Goal: Complete application form

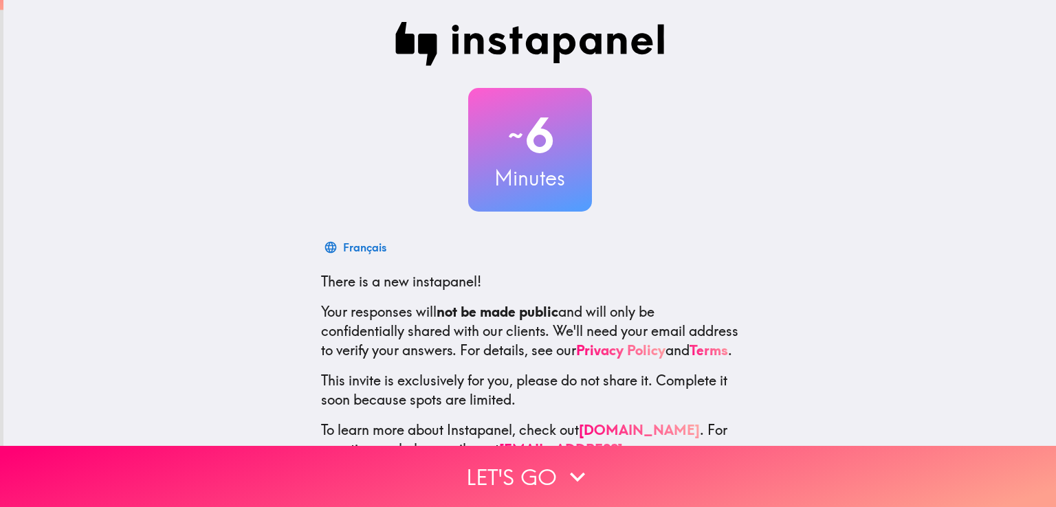
scroll to position [65, 0]
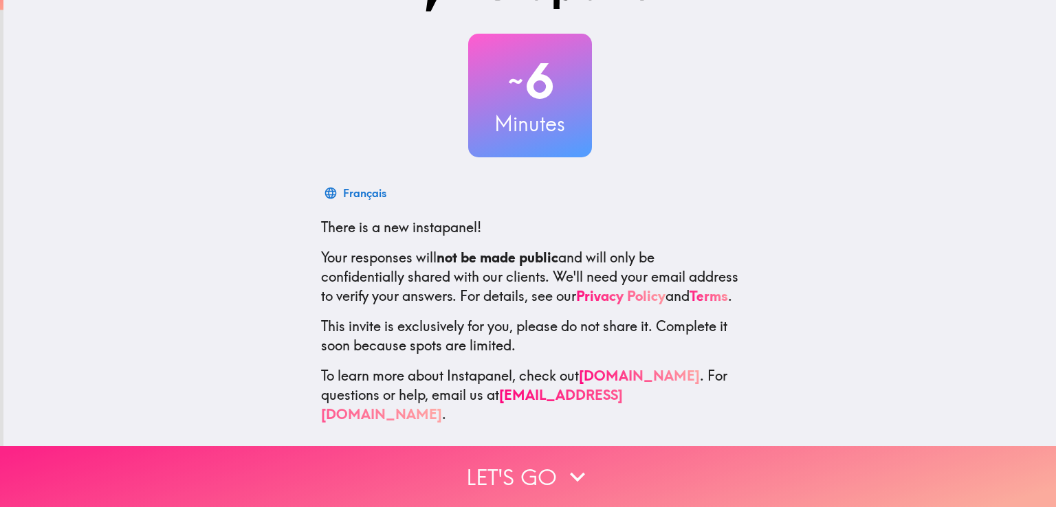
click at [527, 458] on button "Let's go" at bounding box center [528, 476] width 1056 height 61
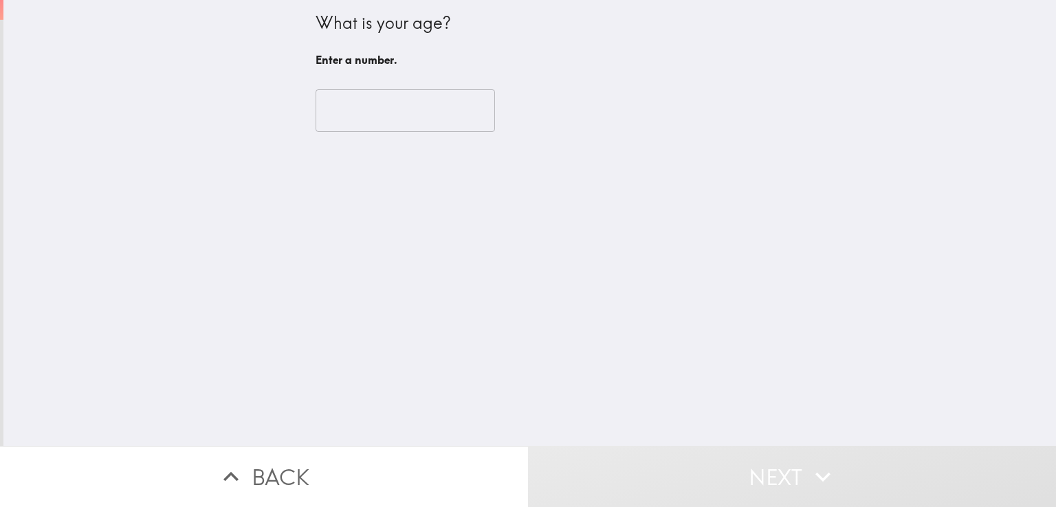
scroll to position [0, 0]
click at [383, 113] on input "number" at bounding box center [405, 110] width 179 height 43
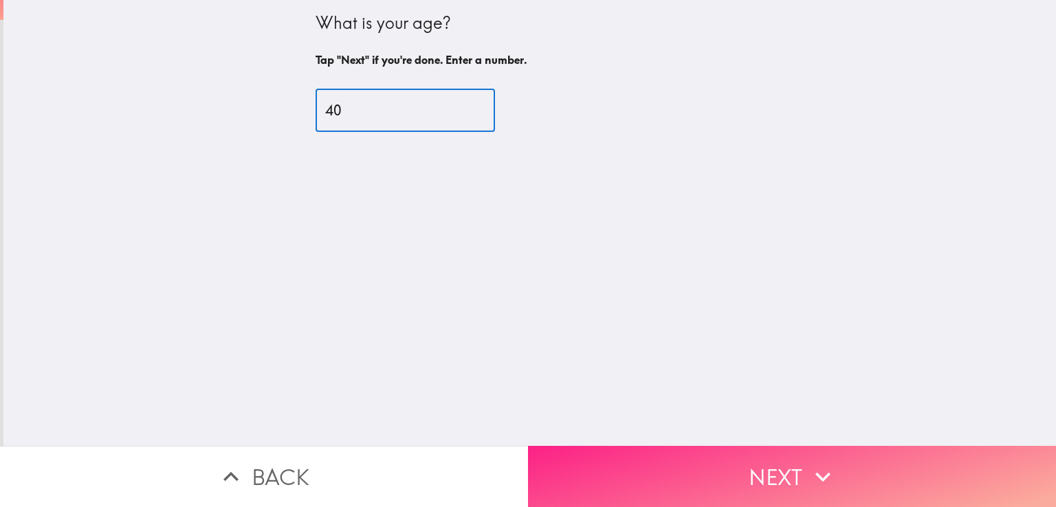
type input "40"
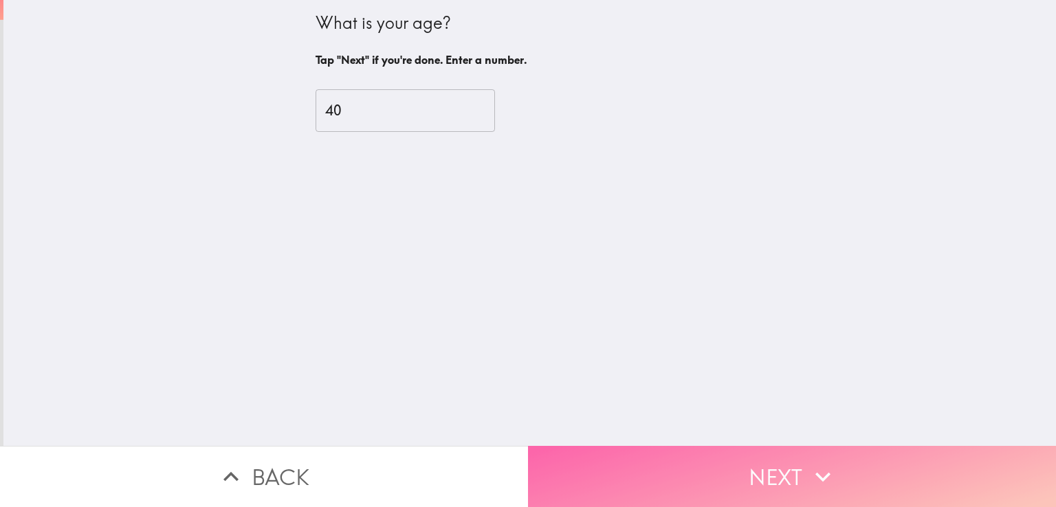
click at [833, 465] on icon "button" at bounding box center [823, 477] width 30 height 30
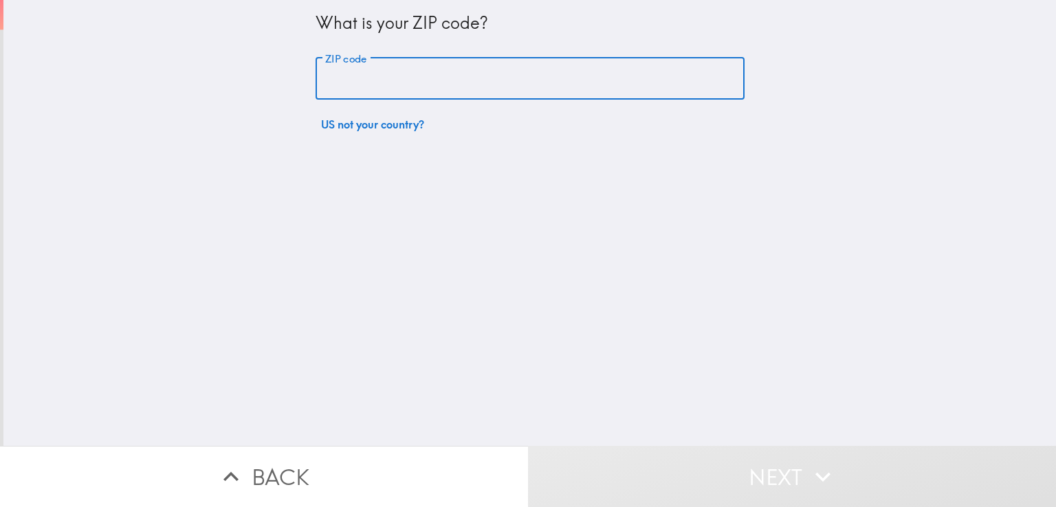
click at [413, 80] on input "ZIP code" at bounding box center [530, 79] width 429 height 43
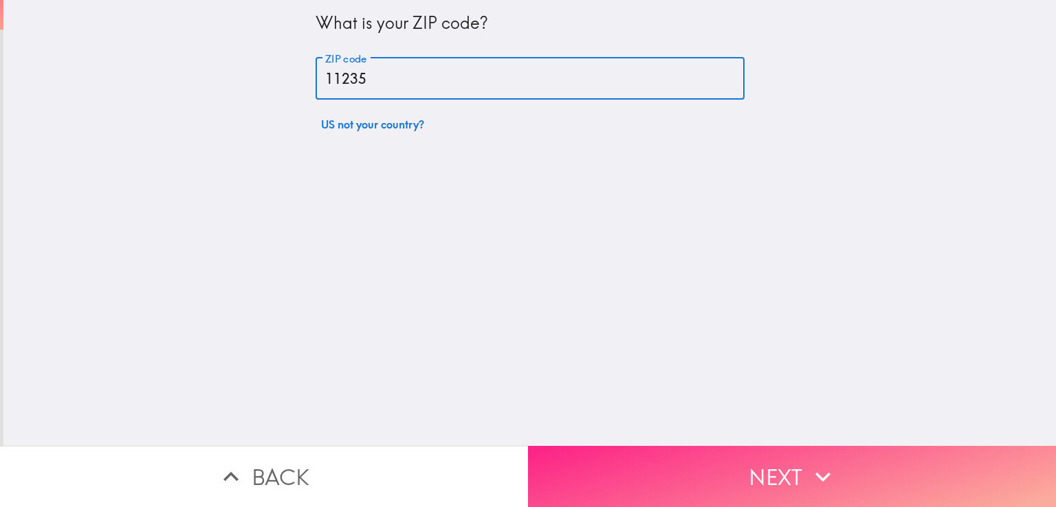
type input "11235"
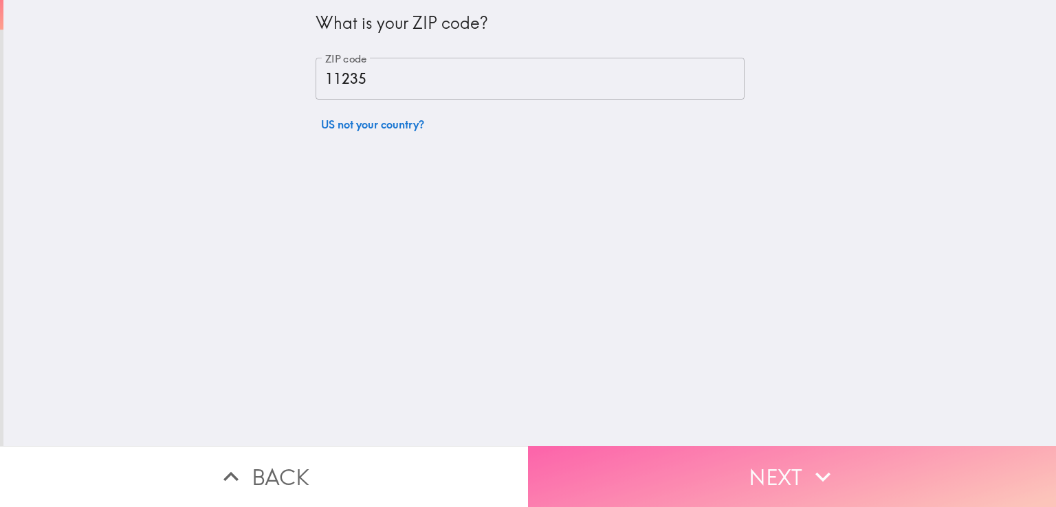
click at [721, 452] on button "Next" at bounding box center [792, 476] width 528 height 61
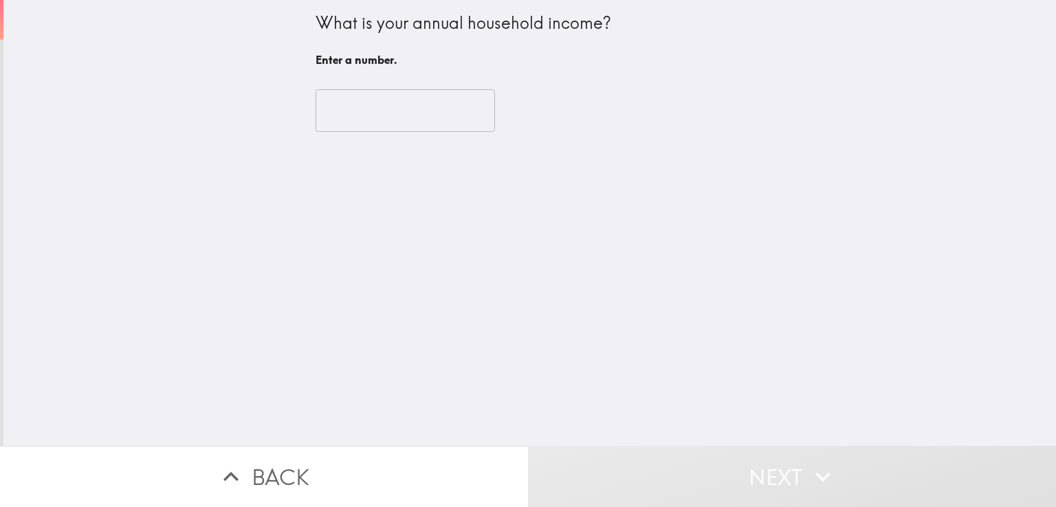
click at [391, 107] on input "number" at bounding box center [405, 110] width 179 height 43
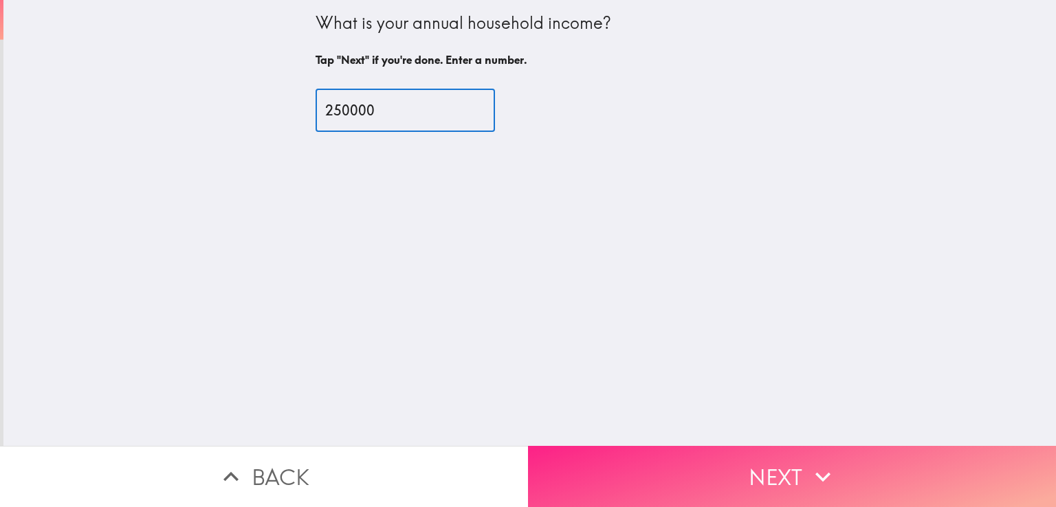
type input "250000"
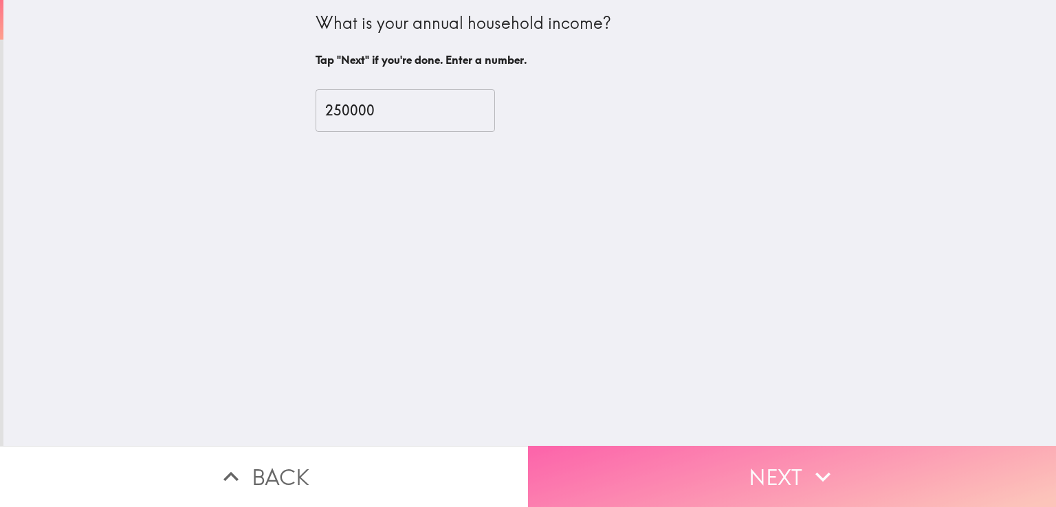
click at [743, 446] on button "Next" at bounding box center [792, 476] width 528 height 61
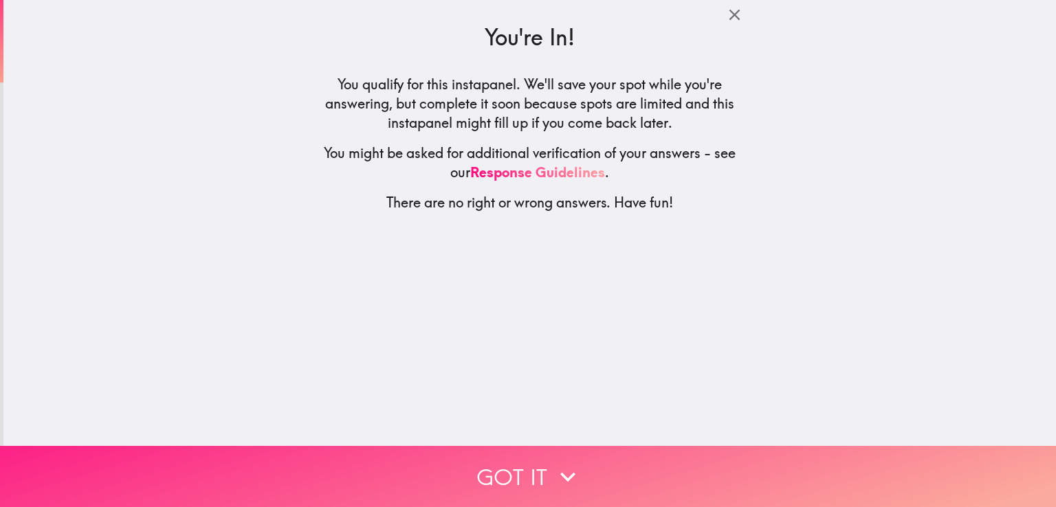
click at [567, 462] on icon "button" at bounding box center [568, 477] width 30 height 30
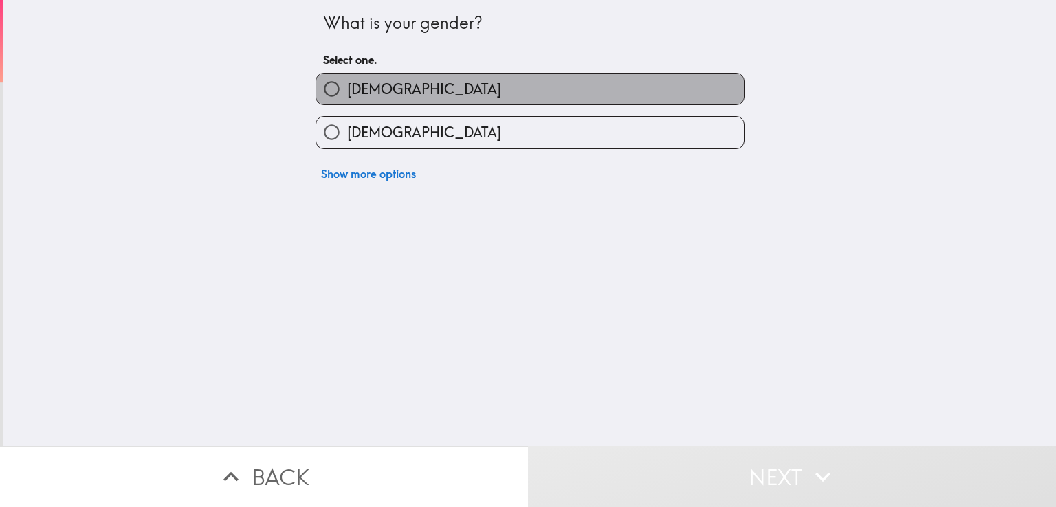
click at [347, 92] on span "[DEMOGRAPHIC_DATA]" at bounding box center [424, 89] width 154 height 19
click at [347, 92] on input "[DEMOGRAPHIC_DATA]" at bounding box center [331, 89] width 31 height 31
radio input "true"
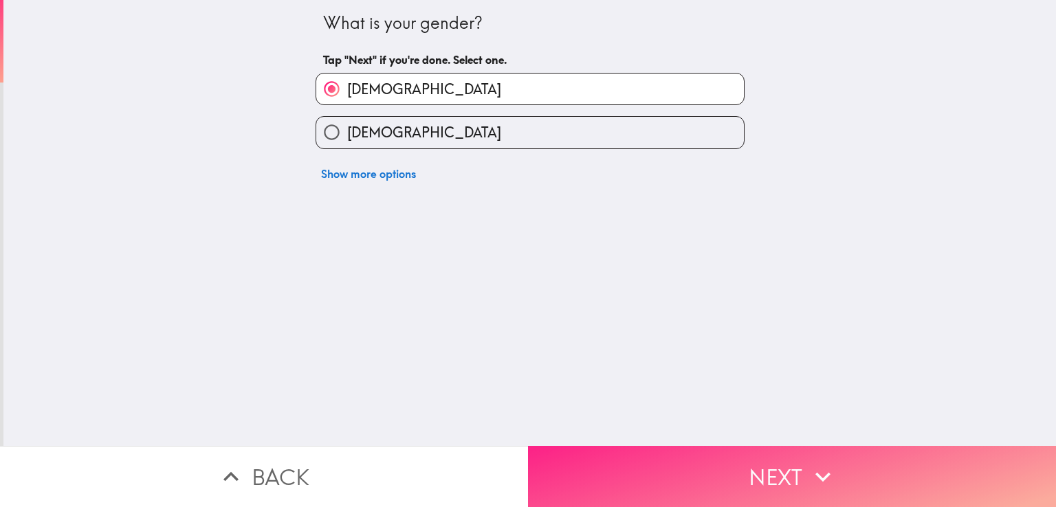
click at [758, 465] on button "Next" at bounding box center [792, 476] width 528 height 61
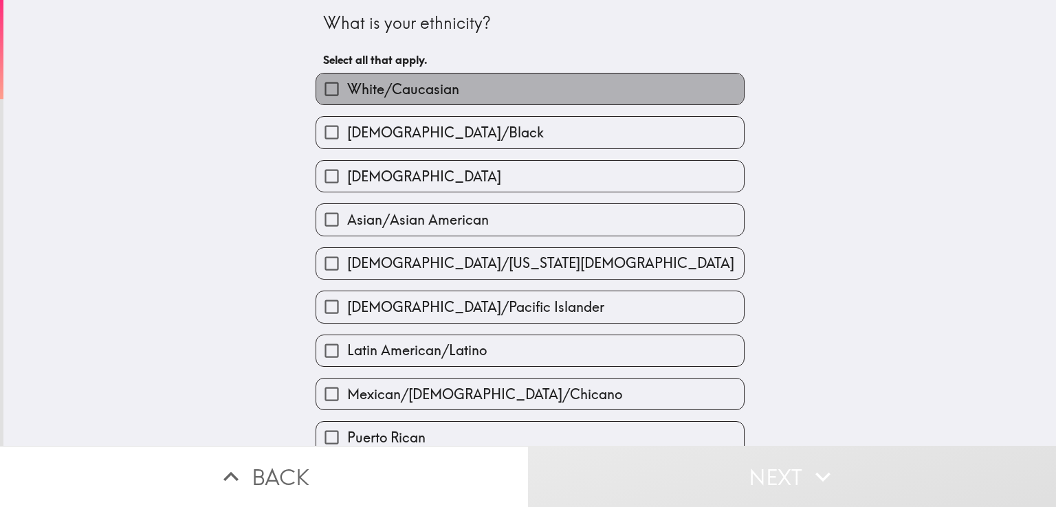
click at [377, 89] on span "White/Caucasian" at bounding box center [403, 89] width 112 height 19
click at [347, 89] on input "White/Caucasian" at bounding box center [331, 89] width 31 height 31
checkbox input "true"
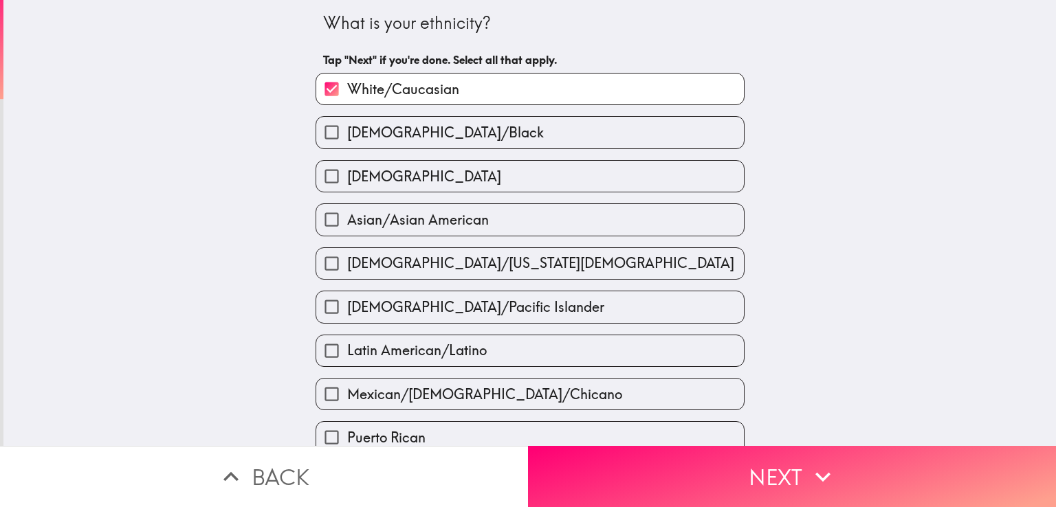
click at [690, 457] on button "Next" at bounding box center [792, 476] width 528 height 61
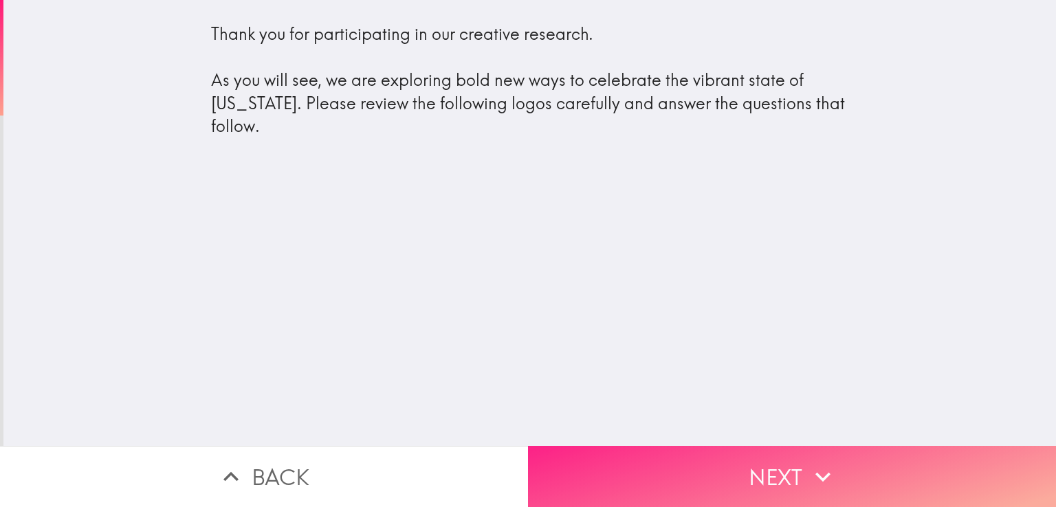
click at [699, 475] on button "Next" at bounding box center [792, 476] width 528 height 61
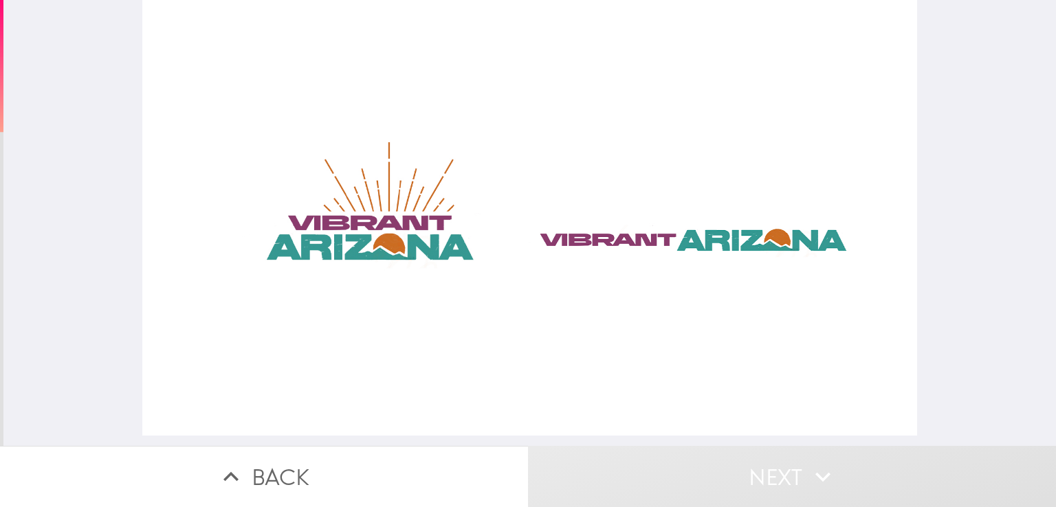
click at [602, 243] on div at bounding box center [529, 218] width 774 height 436
click at [372, 232] on div at bounding box center [529, 218] width 774 height 436
click at [685, 234] on div at bounding box center [529, 218] width 774 height 436
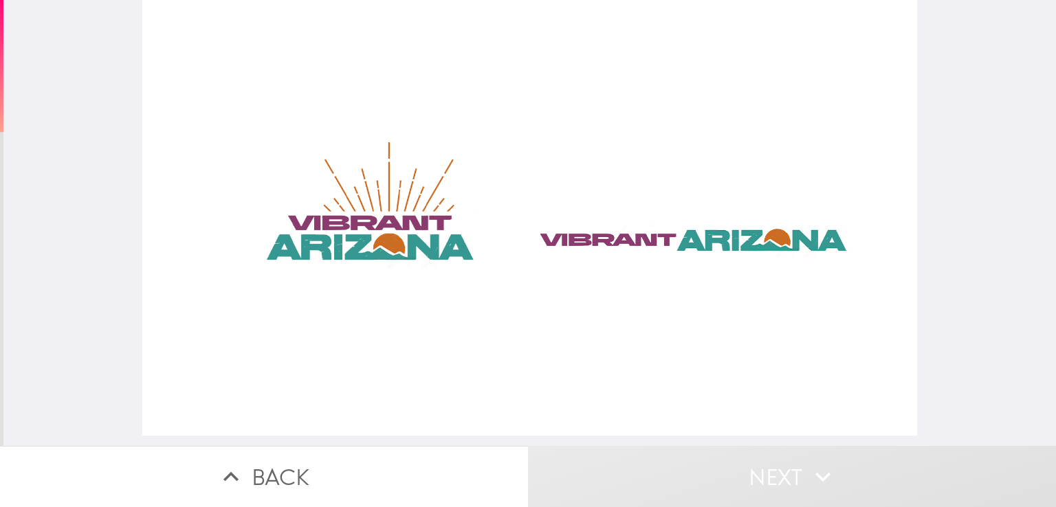
click at [685, 234] on div at bounding box center [529, 218] width 774 height 436
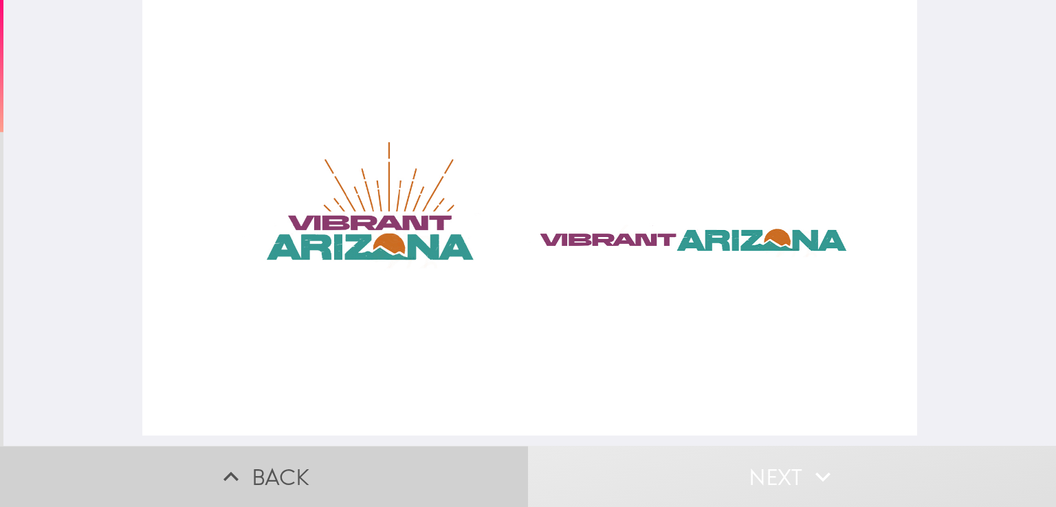
click at [263, 474] on button "Back" at bounding box center [264, 476] width 528 height 61
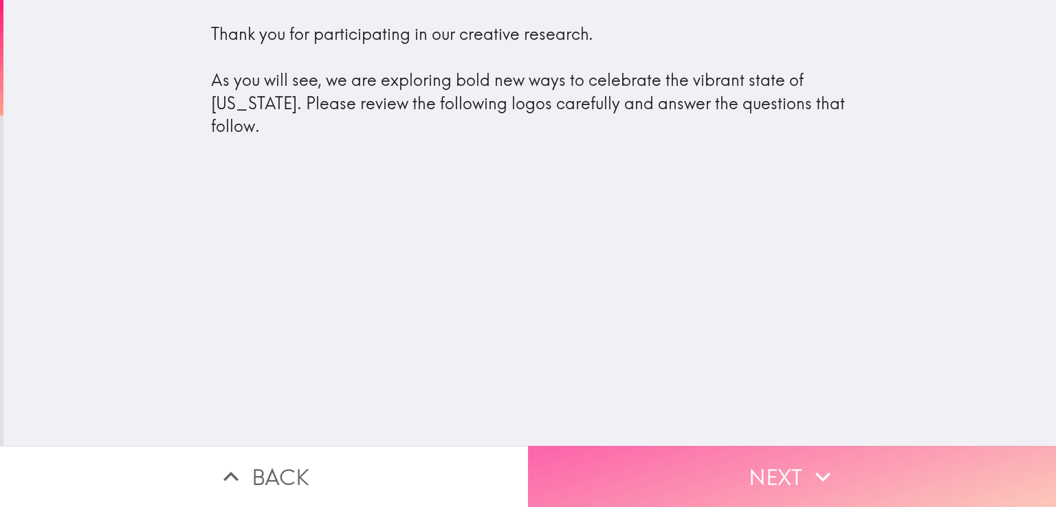
click at [728, 452] on button "Next" at bounding box center [792, 476] width 528 height 61
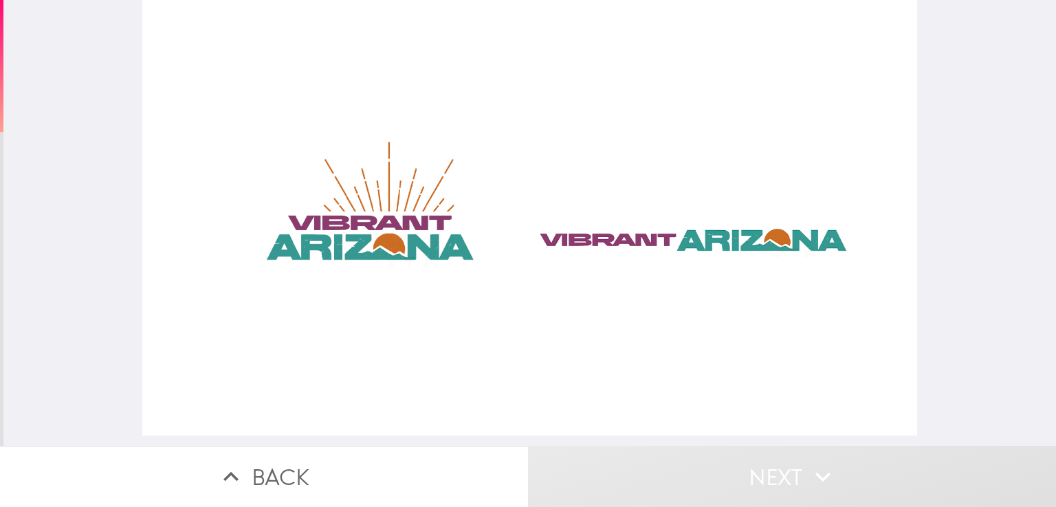
click at [369, 224] on div at bounding box center [529, 218] width 774 height 436
click at [678, 227] on div at bounding box center [529, 218] width 774 height 436
drag, startPoint x: 678, startPoint y: 241, endPoint x: 685, endPoint y: 296, distance: 54.8
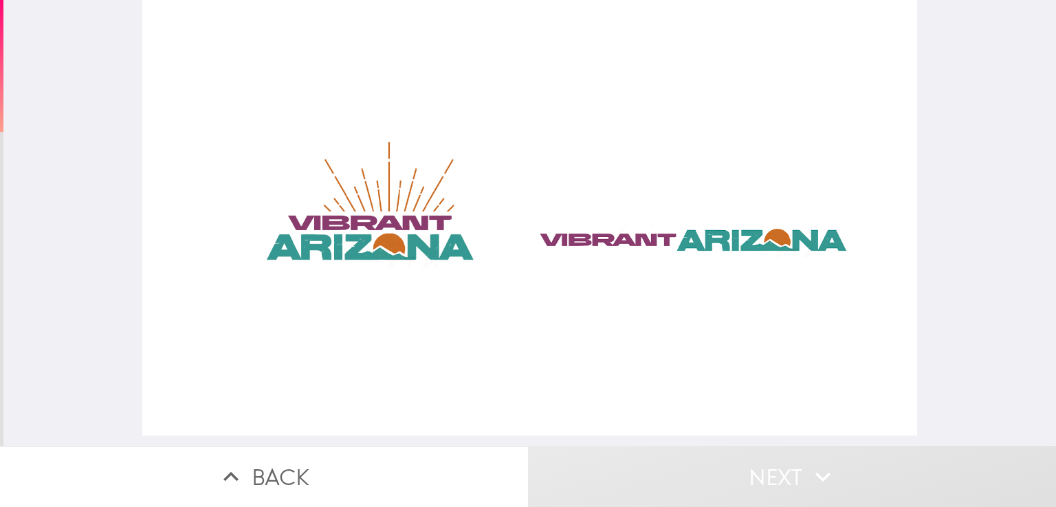
click at [684, 289] on div at bounding box center [529, 218] width 774 height 436
click at [336, 220] on div at bounding box center [529, 218] width 774 height 436
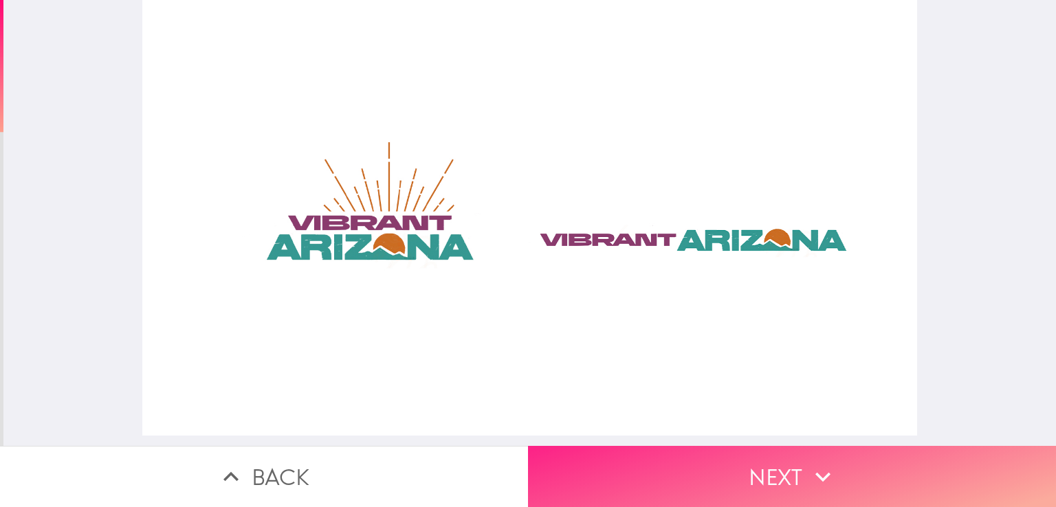
click at [808, 472] on icon "button" at bounding box center [823, 477] width 30 height 30
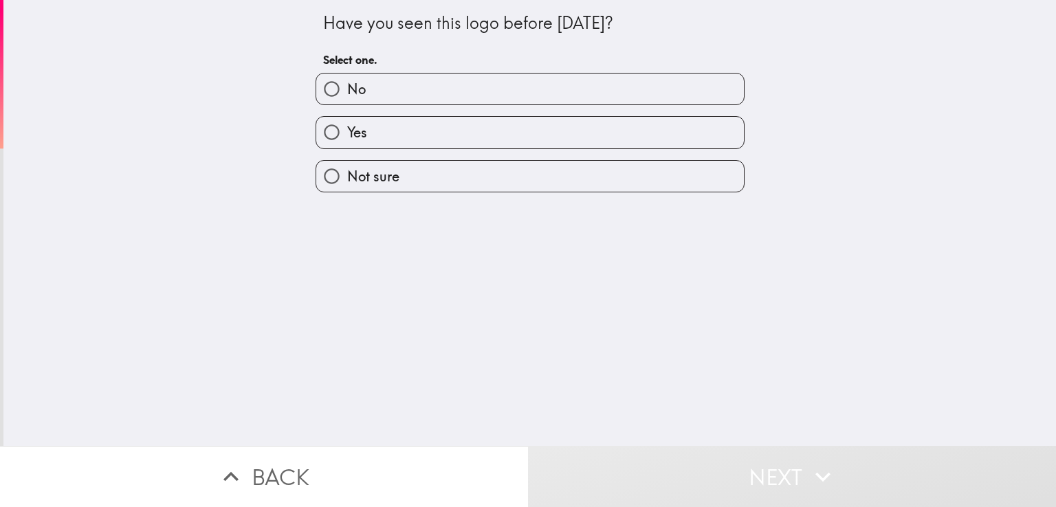
click at [358, 127] on label "Yes" at bounding box center [530, 132] width 428 height 31
click at [347, 127] on input "Yes" at bounding box center [331, 132] width 31 height 31
radio input "true"
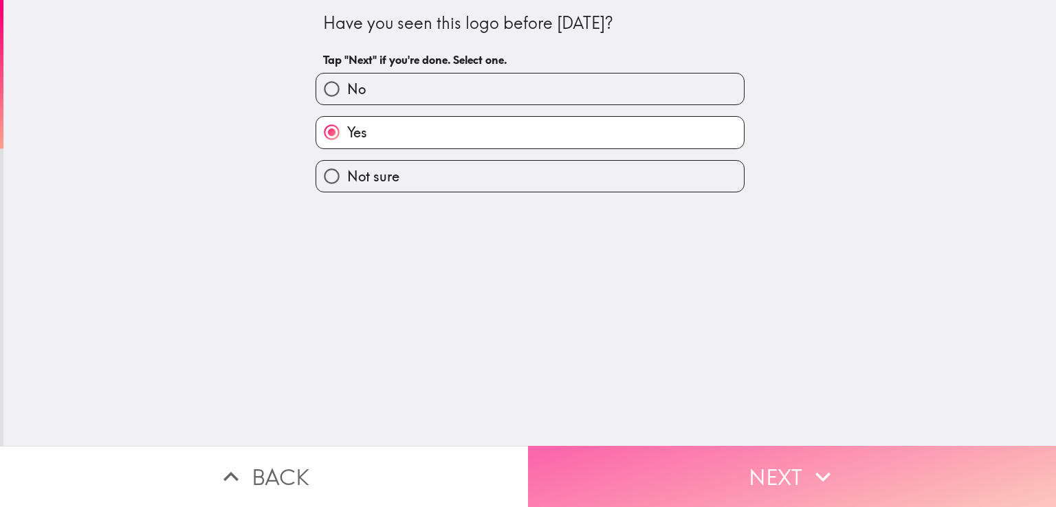
click at [712, 474] on button "Next" at bounding box center [792, 476] width 528 height 61
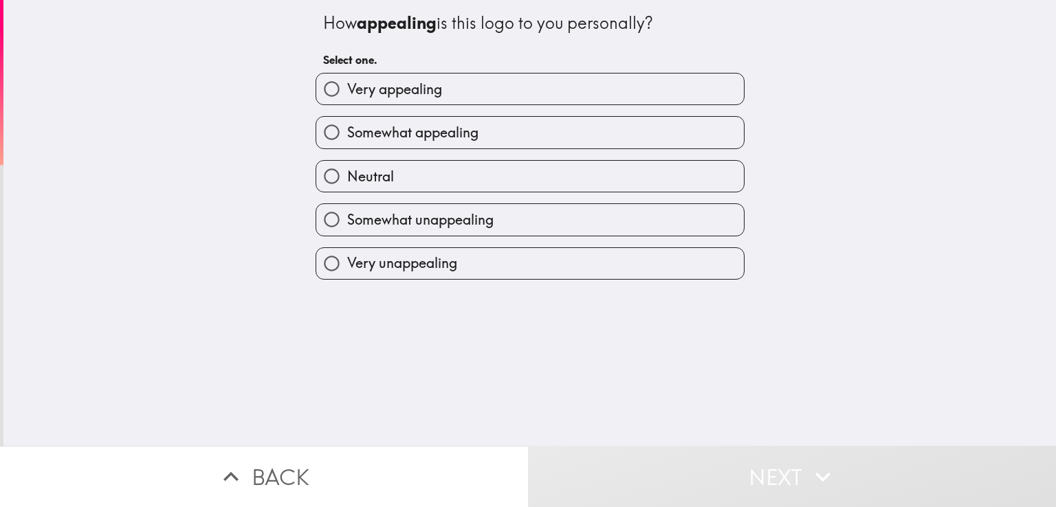
click at [388, 91] on span "Very appealing" at bounding box center [394, 89] width 95 height 19
click at [347, 91] on input "Very appealing" at bounding box center [331, 89] width 31 height 31
radio input "true"
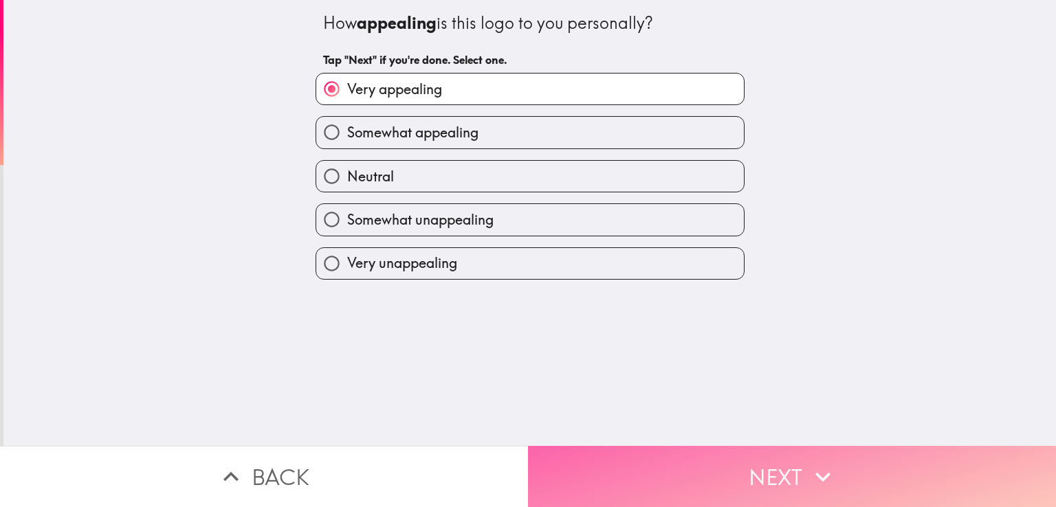
click at [761, 459] on button "Next" at bounding box center [792, 476] width 528 height 61
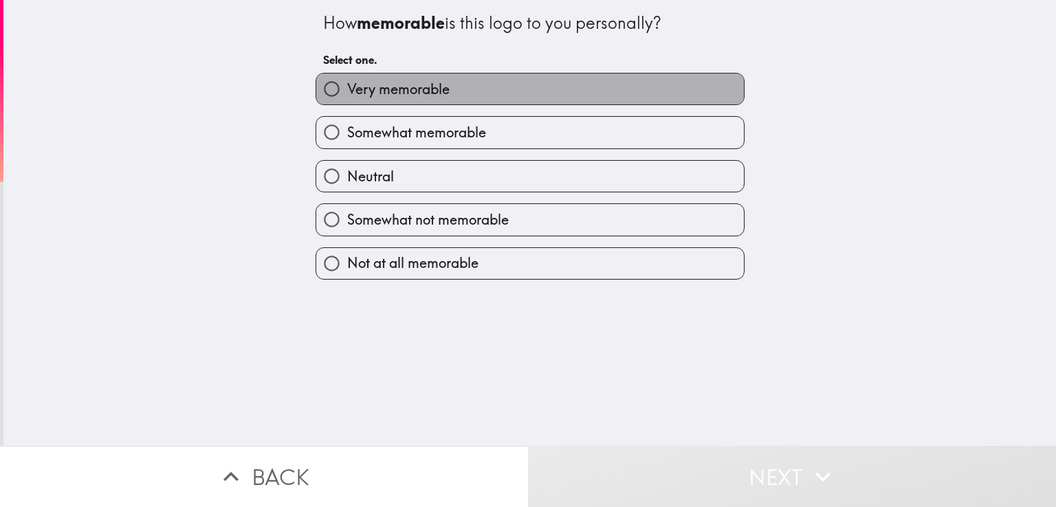
click at [406, 94] on span "Very memorable" at bounding box center [398, 89] width 102 height 19
click at [347, 94] on input "Very memorable" at bounding box center [331, 89] width 31 height 31
radio input "true"
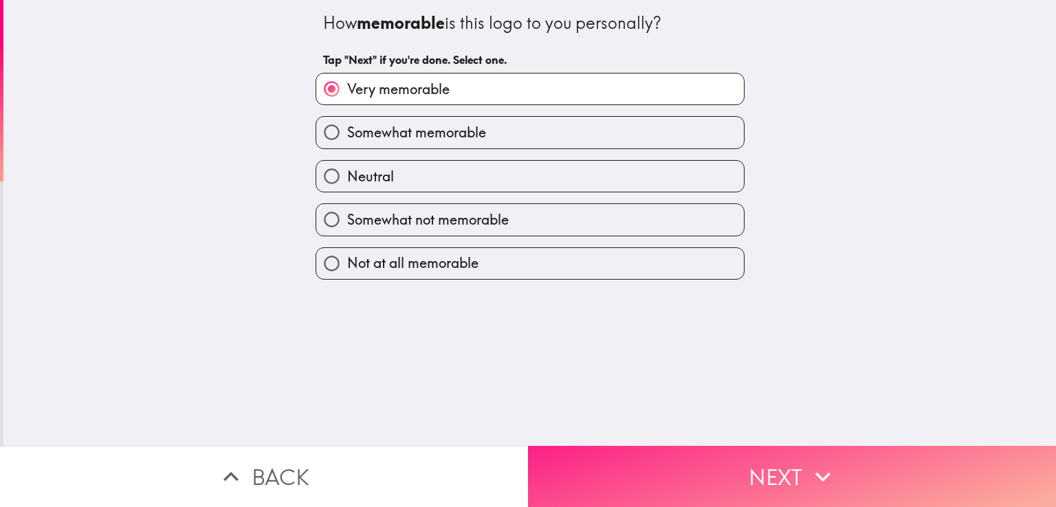
click at [765, 481] on button "Next" at bounding box center [792, 476] width 528 height 61
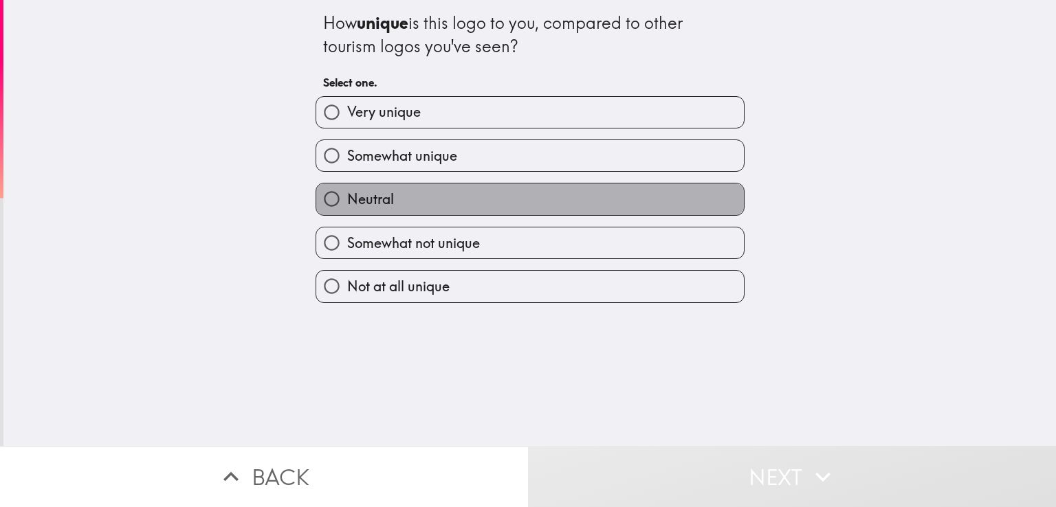
click at [368, 200] on span "Neutral" at bounding box center [370, 199] width 47 height 19
click at [347, 200] on input "Neutral" at bounding box center [331, 199] width 31 height 31
radio input "true"
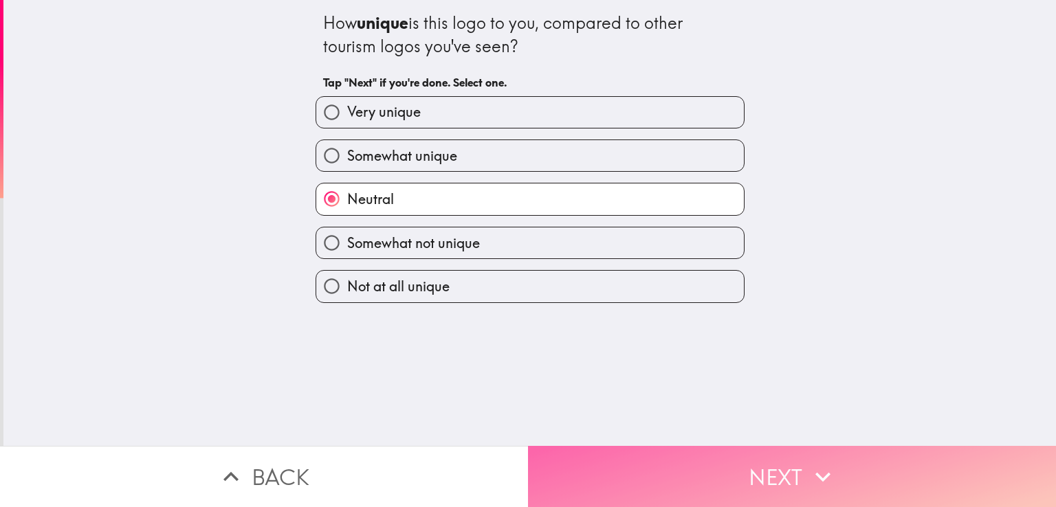
click at [739, 473] on button "Next" at bounding box center [792, 476] width 528 height 61
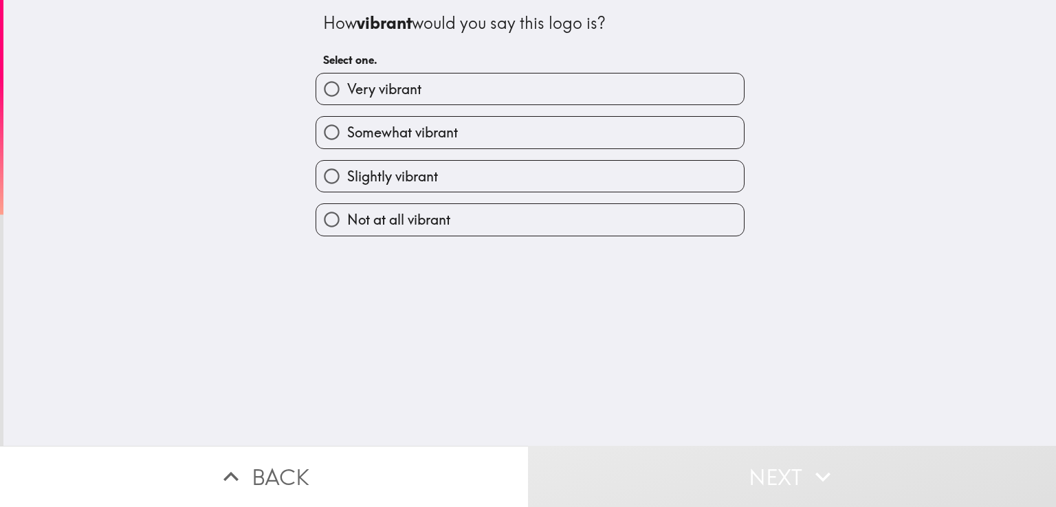
click at [393, 98] on span "Very vibrant" at bounding box center [384, 89] width 74 height 19
click at [347, 98] on input "Very vibrant" at bounding box center [331, 89] width 31 height 31
radio input "true"
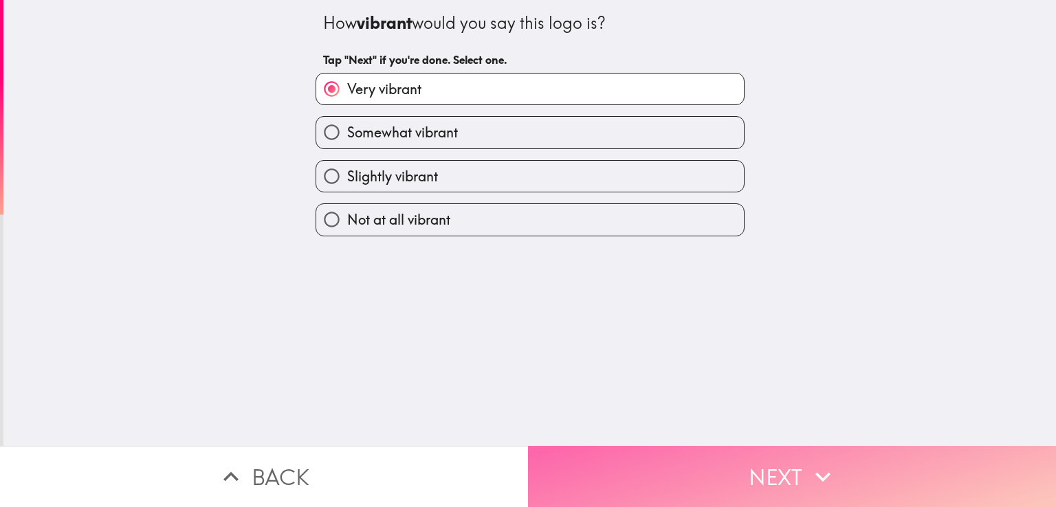
click at [762, 456] on button "Next" at bounding box center [792, 476] width 528 height 61
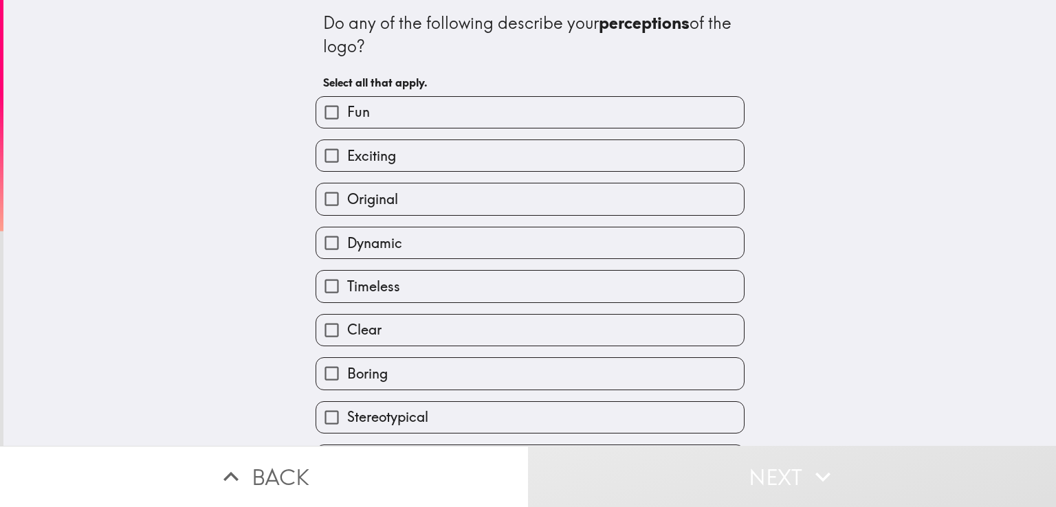
click at [347, 111] on span "Fun" at bounding box center [358, 111] width 23 height 19
click at [347, 111] on input "Fun" at bounding box center [331, 112] width 31 height 31
checkbox input "true"
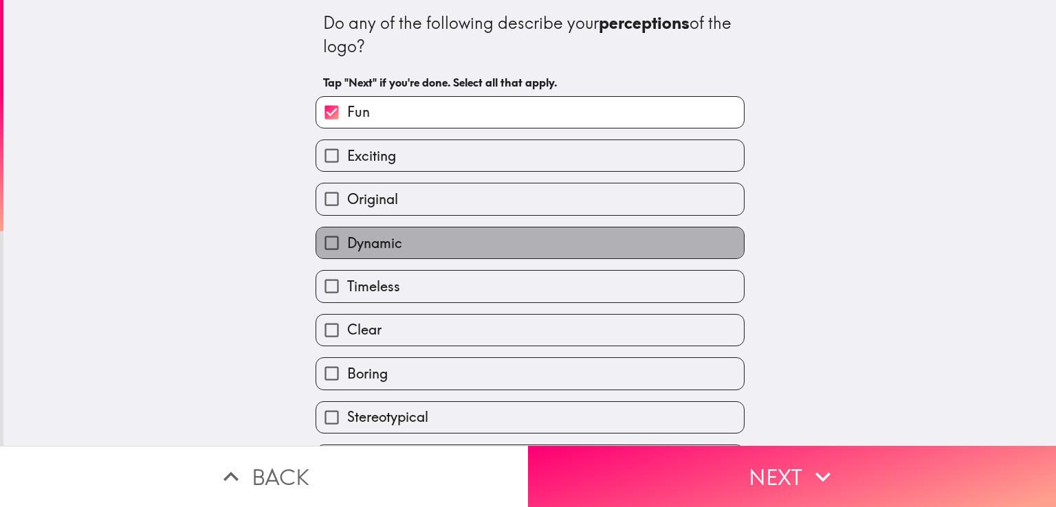
click at [351, 237] on span "Dynamic" at bounding box center [374, 243] width 55 height 19
click at [347, 237] on input "Dynamic" at bounding box center [331, 243] width 31 height 31
checkbox input "true"
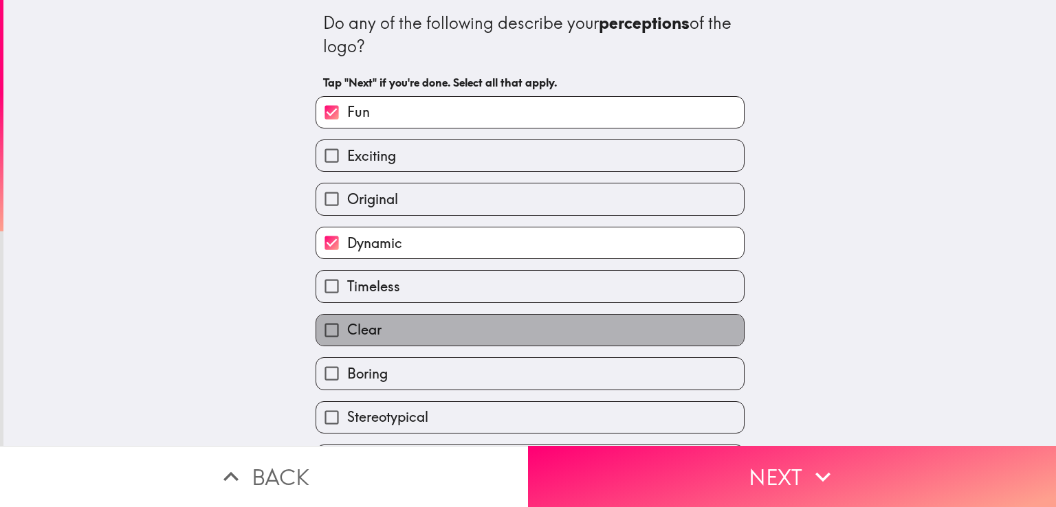
click at [354, 335] on span "Clear" at bounding box center [364, 329] width 34 height 19
click at [347, 335] on input "Clear" at bounding box center [331, 330] width 31 height 31
checkbox input "true"
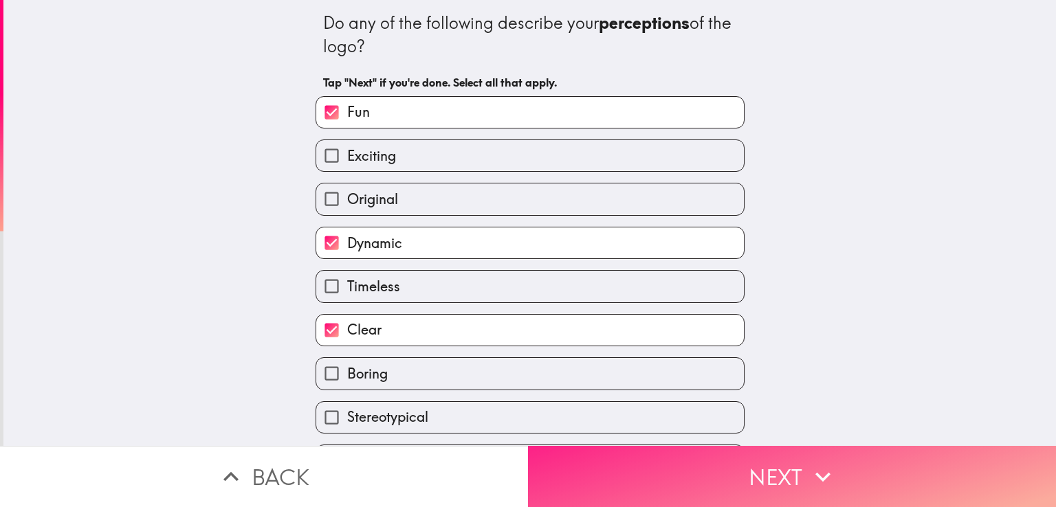
click at [650, 465] on button "Next" at bounding box center [792, 476] width 528 height 61
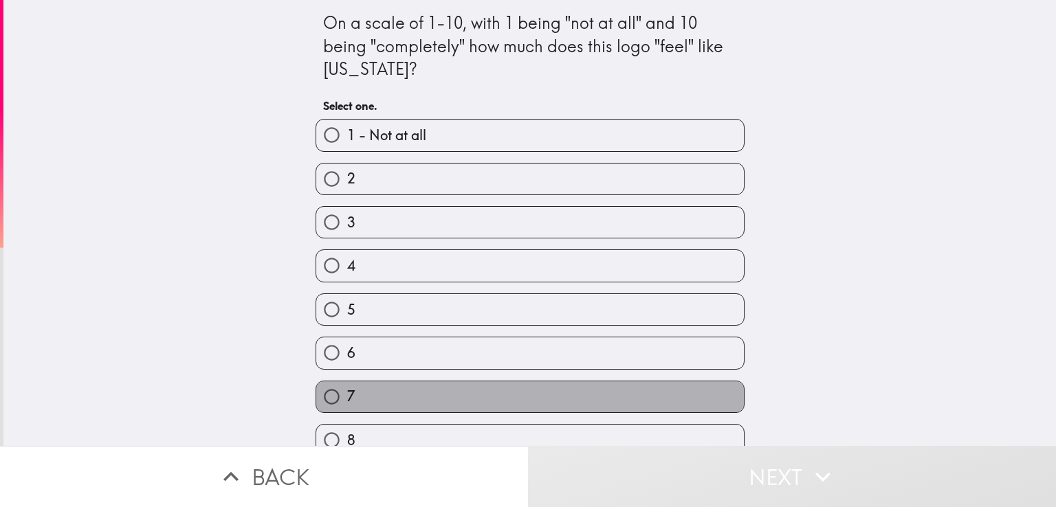
click at [373, 389] on label "7" at bounding box center [530, 397] width 428 height 31
click at [347, 389] on input "7" at bounding box center [331, 397] width 31 height 31
radio input "true"
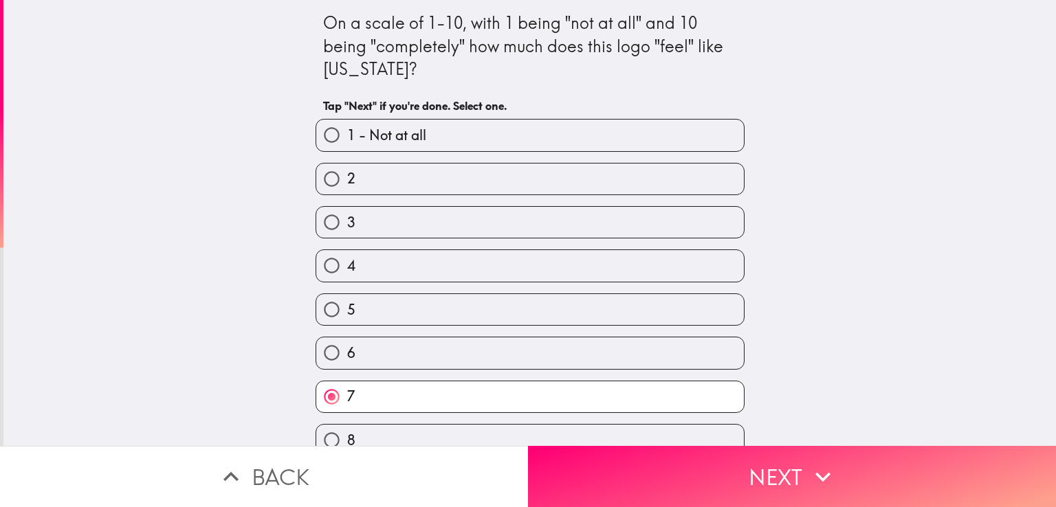
scroll to position [105, 0]
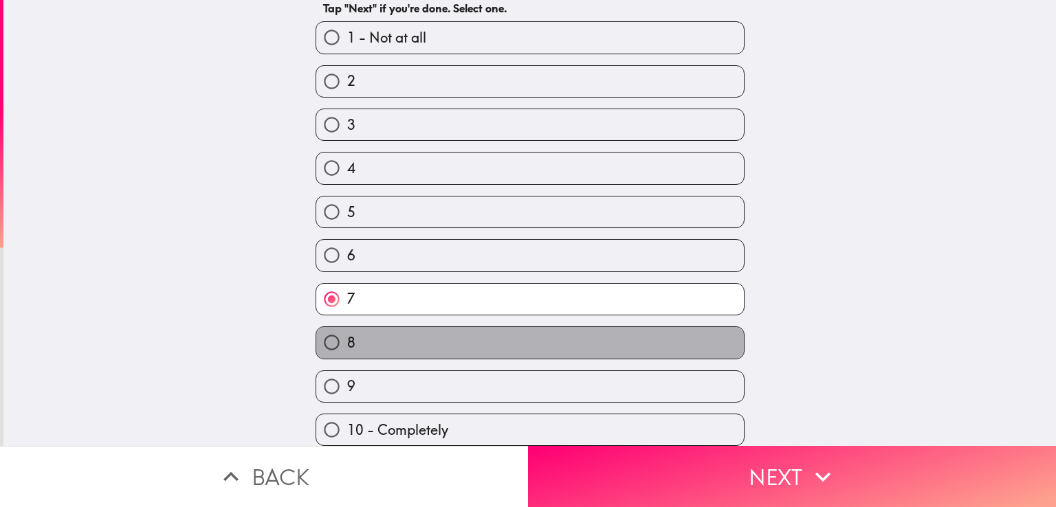
click at [446, 336] on label "8" at bounding box center [530, 342] width 428 height 31
click at [347, 336] on input "8" at bounding box center [331, 342] width 31 height 31
radio input "true"
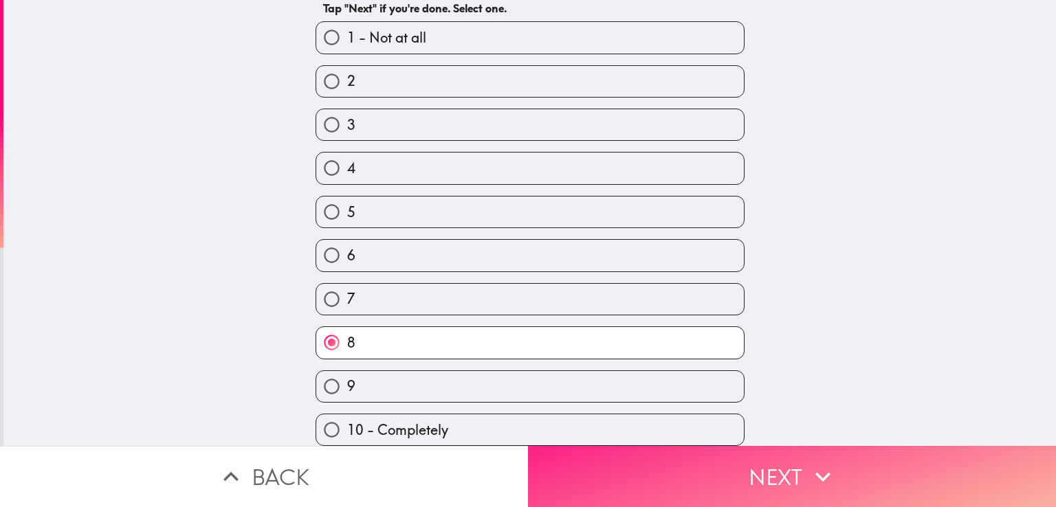
click at [734, 467] on button "Next" at bounding box center [792, 476] width 528 height 61
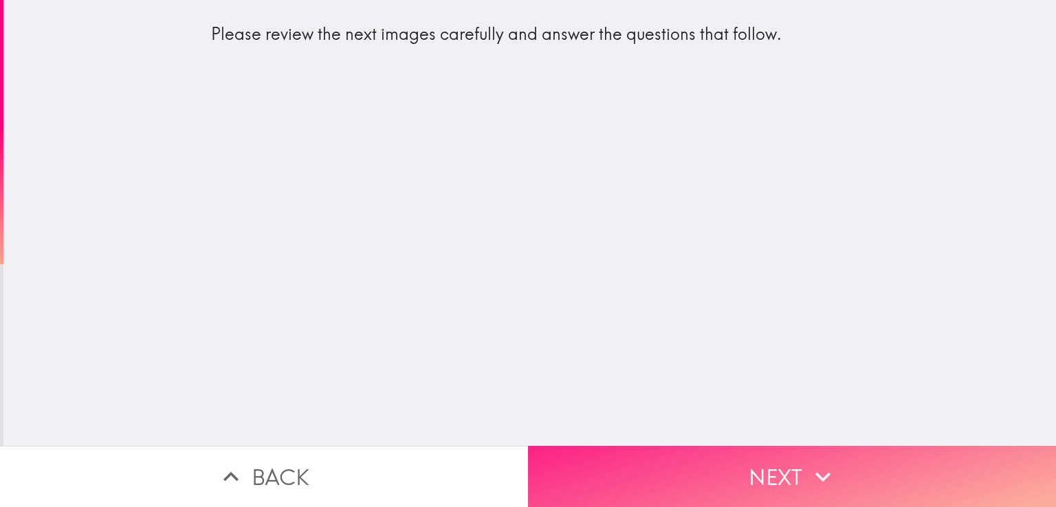
click at [721, 451] on button "Next" at bounding box center [792, 476] width 528 height 61
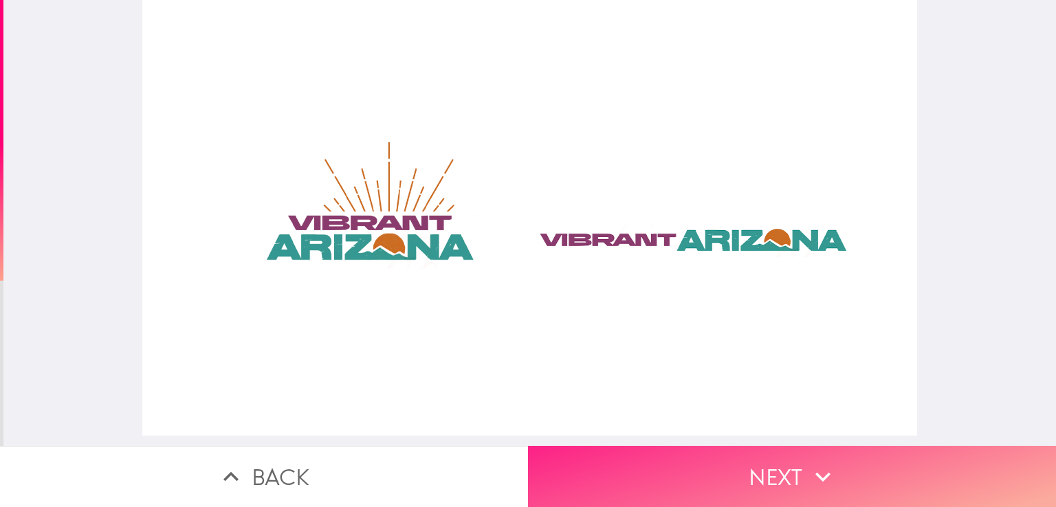
click at [770, 481] on button "Next" at bounding box center [792, 476] width 528 height 61
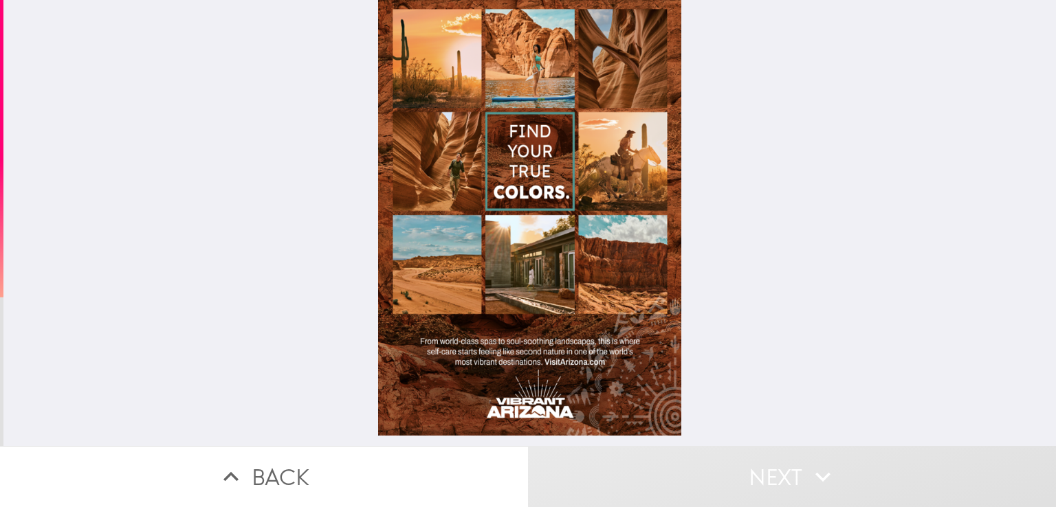
click at [516, 152] on div at bounding box center [529, 218] width 303 height 436
click at [623, 155] on div at bounding box center [529, 218] width 303 height 436
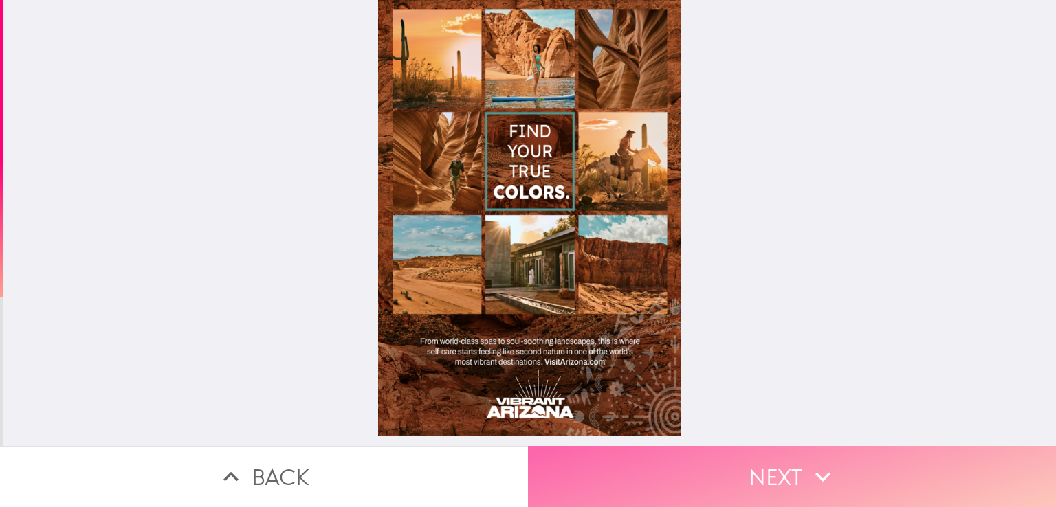
click at [809, 446] on button "Next" at bounding box center [792, 476] width 528 height 61
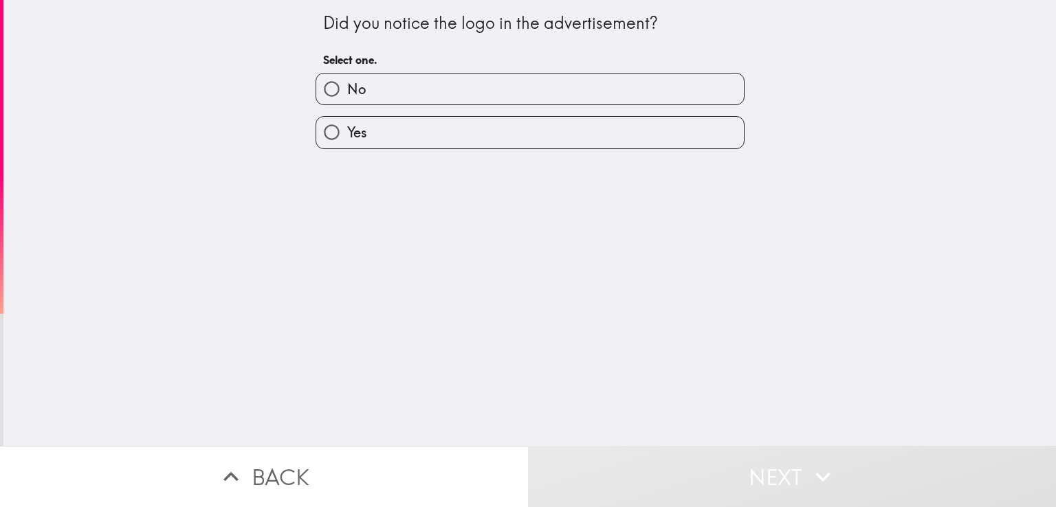
click at [388, 94] on label "No" at bounding box center [530, 89] width 428 height 31
click at [347, 94] on input "No" at bounding box center [331, 89] width 31 height 31
radio input "true"
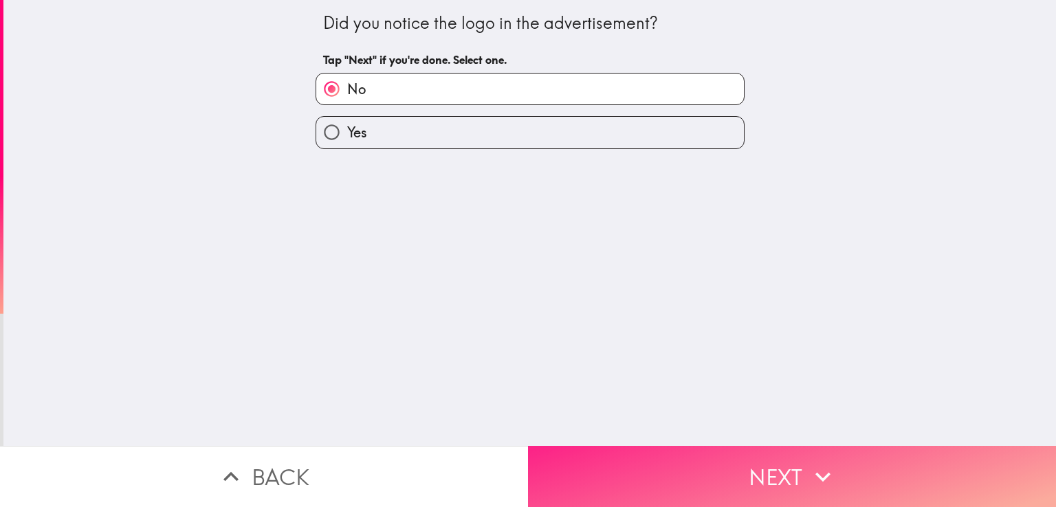
click at [702, 477] on button "Next" at bounding box center [792, 476] width 528 height 61
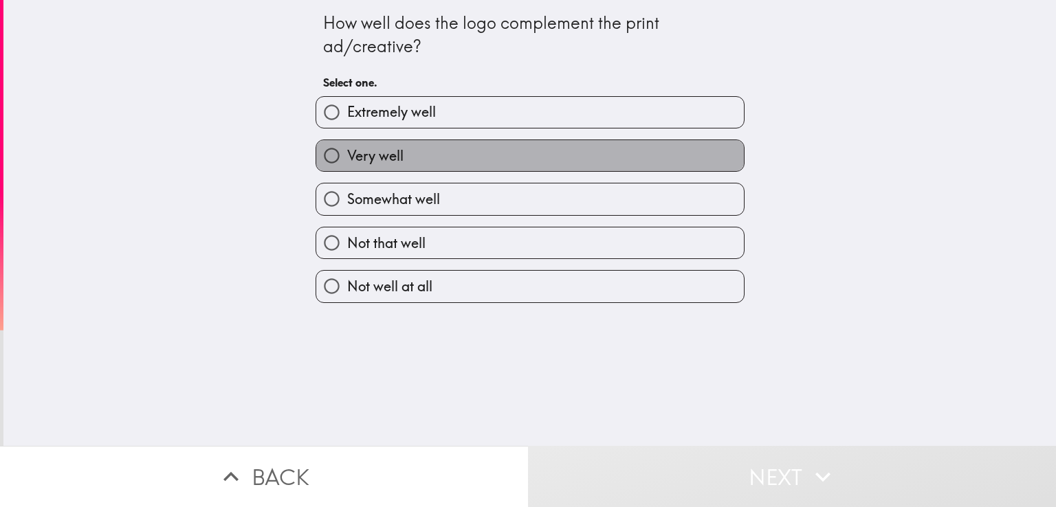
click at [402, 155] on label "Very well" at bounding box center [530, 155] width 428 height 31
click at [347, 155] on input "Very well" at bounding box center [331, 155] width 31 height 31
radio input "true"
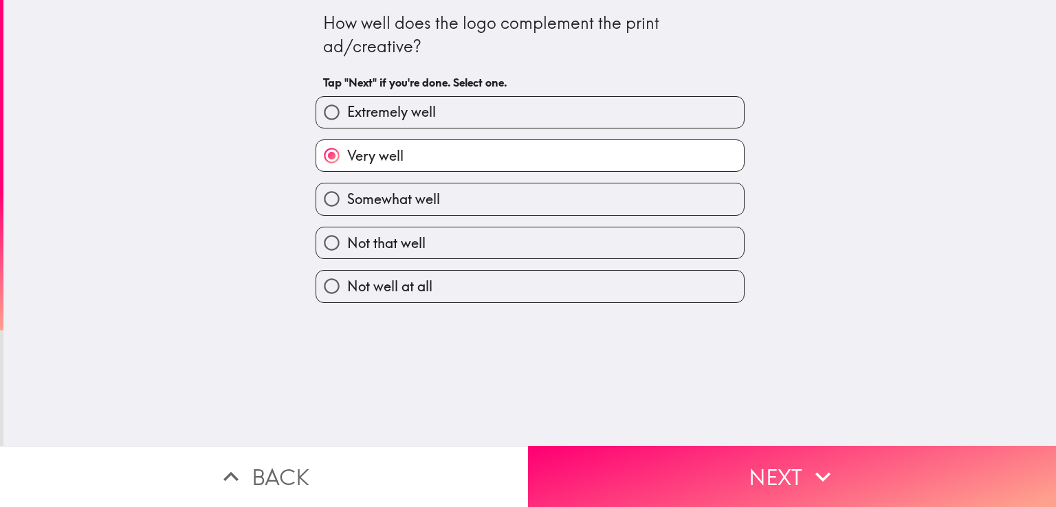
click at [704, 433] on div "How well does the logo complement the print ad/creative? Tap "Next" if you're d…" at bounding box center [529, 223] width 1053 height 446
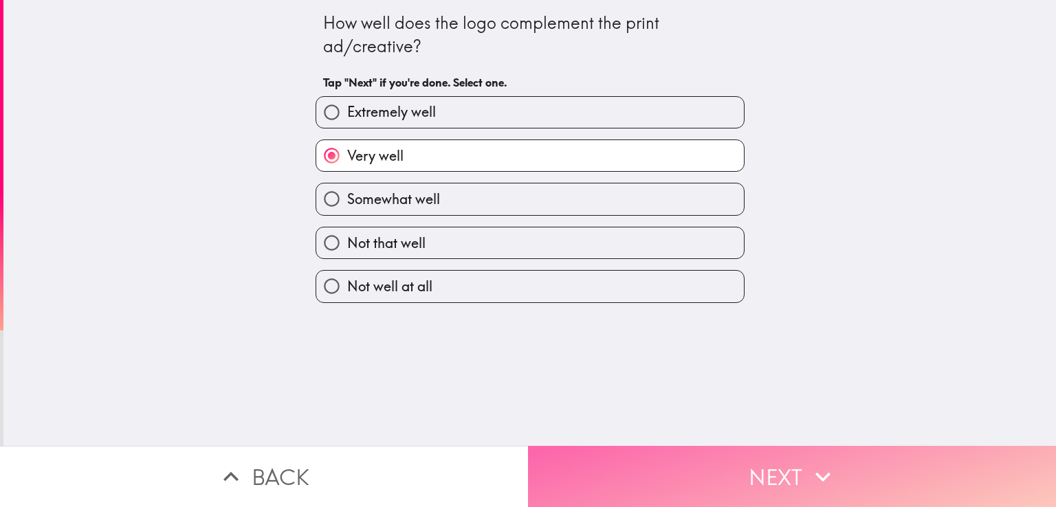
click at [711, 450] on button "Next" at bounding box center [792, 476] width 528 height 61
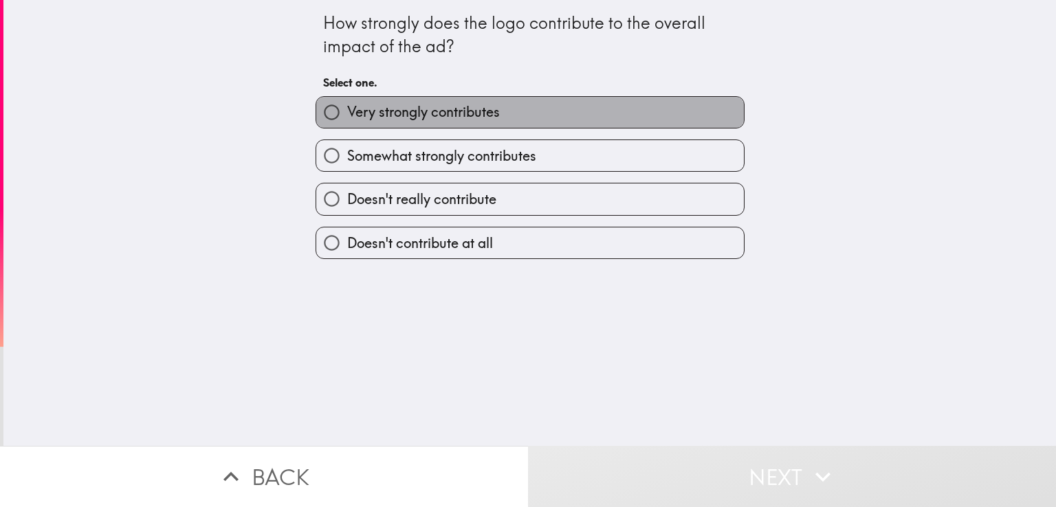
click at [428, 112] on span "Very strongly contributes" at bounding box center [423, 111] width 153 height 19
click at [347, 112] on input "Very strongly contributes" at bounding box center [331, 112] width 31 height 31
radio input "true"
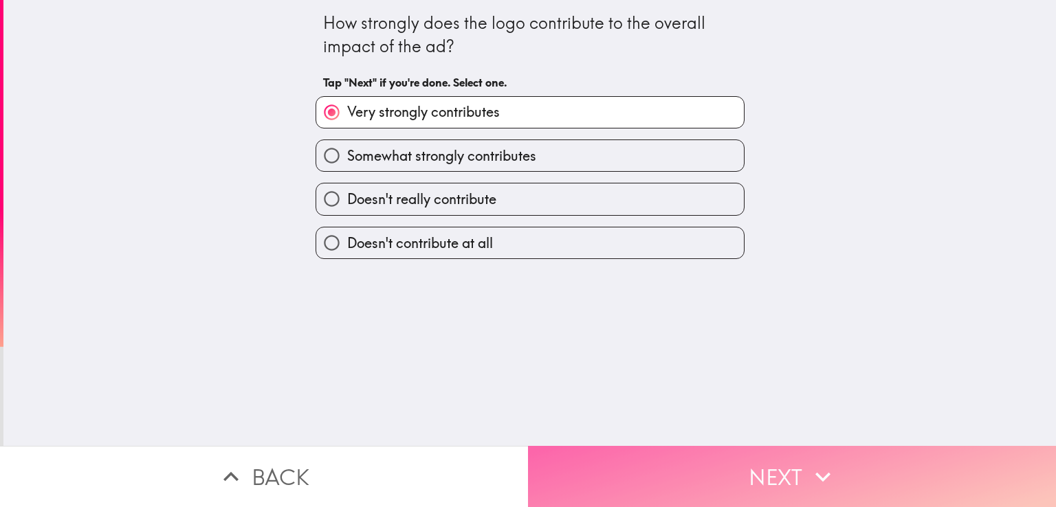
click at [726, 447] on button "Next" at bounding box center [792, 476] width 528 height 61
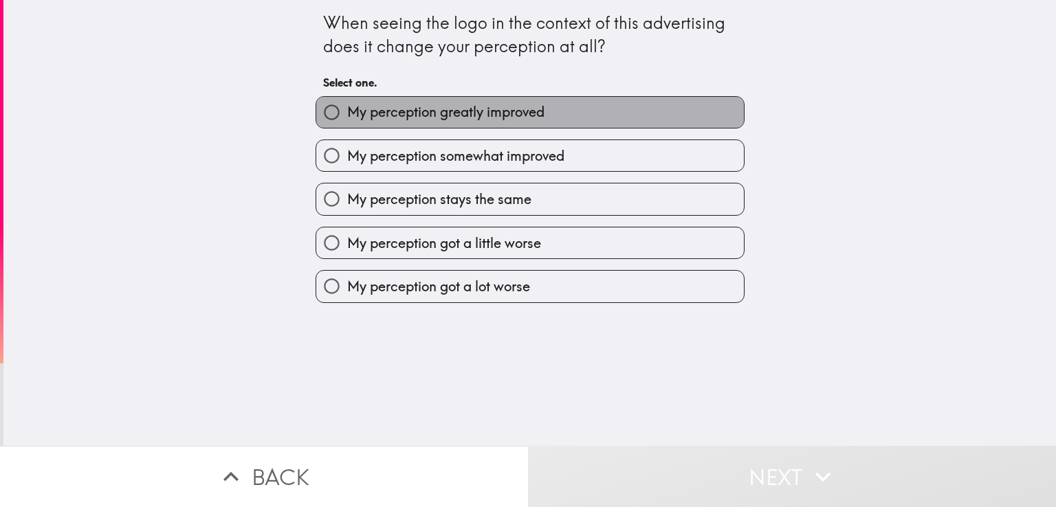
click at [468, 116] on span "My perception greatly improved" at bounding box center [445, 111] width 197 height 19
click at [347, 116] on input "My perception greatly improved" at bounding box center [331, 112] width 31 height 31
radio input "true"
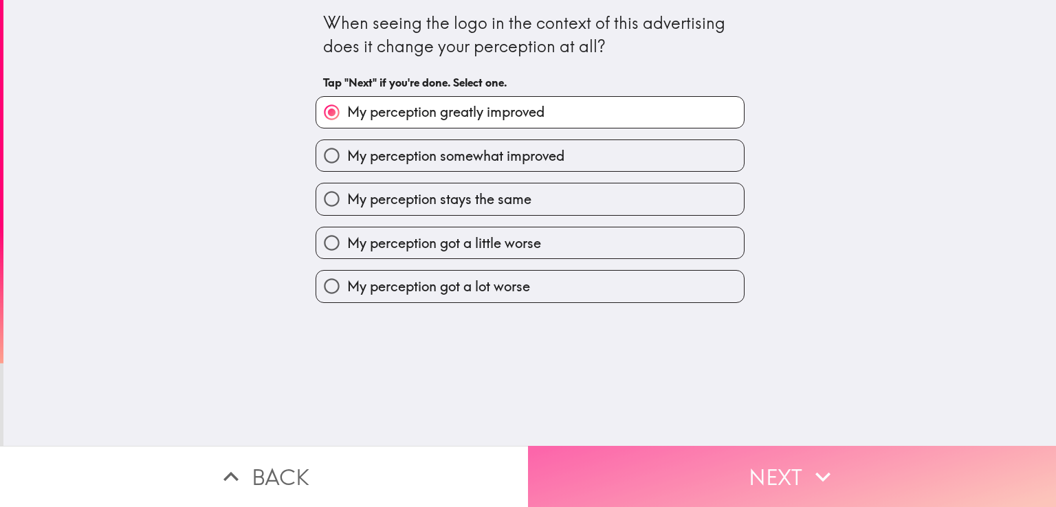
click at [772, 451] on button "Next" at bounding box center [792, 476] width 528 height 61
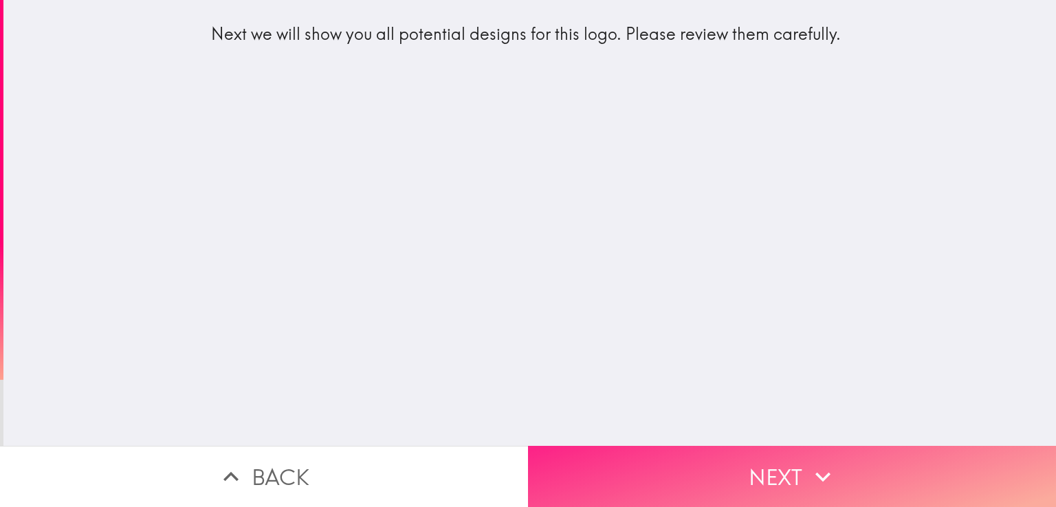
click at [690, 470] on button "Next" at bounding box center [792, 476] width 528 height 61
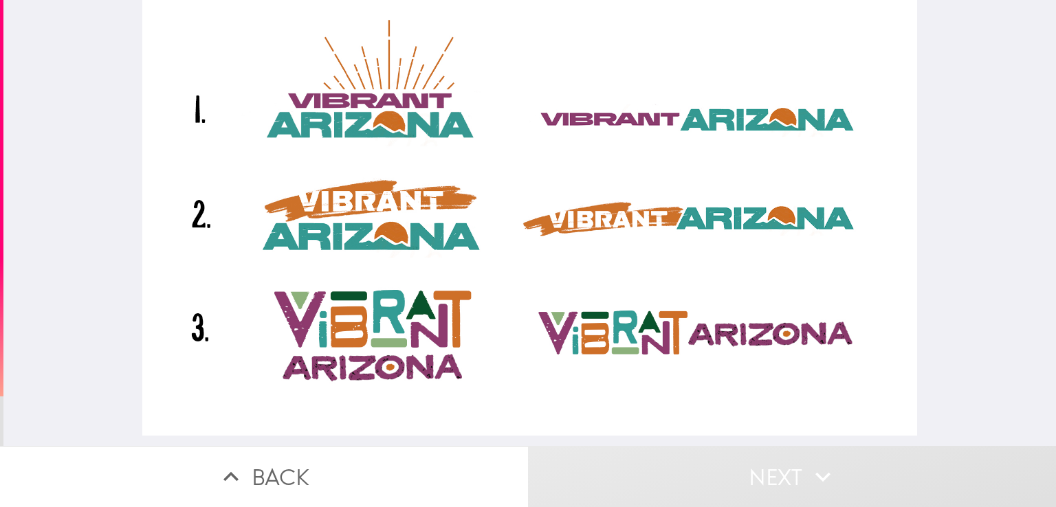
click at [204, 119] on div at bounding box center [529, 218] width 774 height 436
click at [238, 192] on div at bounding box center [529, 218] width 774 height 436
click at [306, 345] on div at bounding box center [529, 218] width 774 height 436
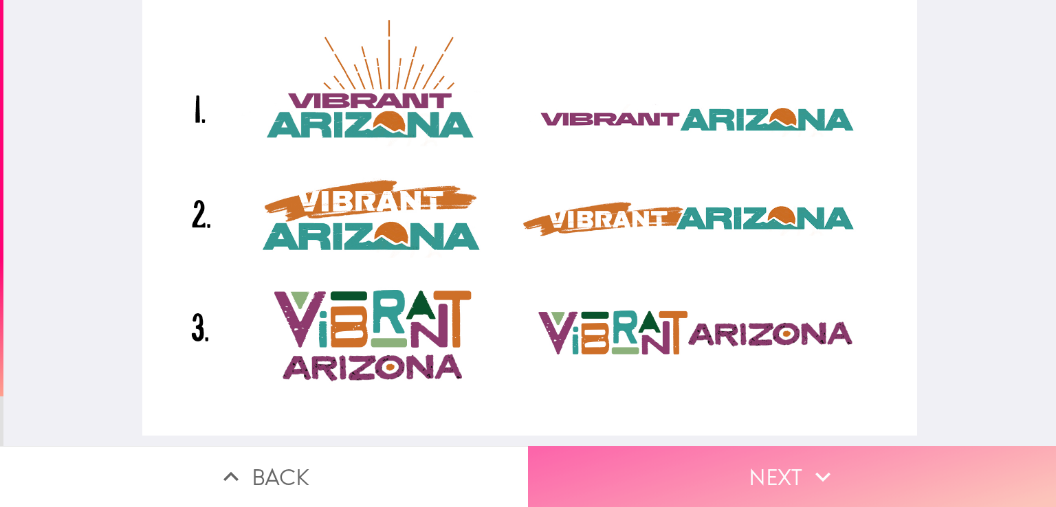
click at [737, 455] on button "Next" at bounding box center [792, 476] width 528 height 61
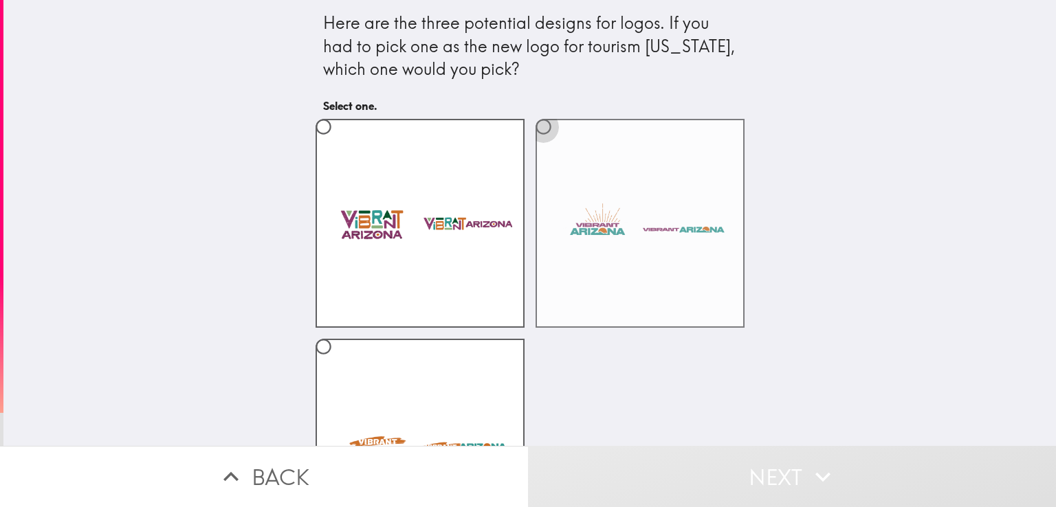
click at [536, 131] on input "radio" at bounding box center [543, 126] width 31 height 31
radio input "true"
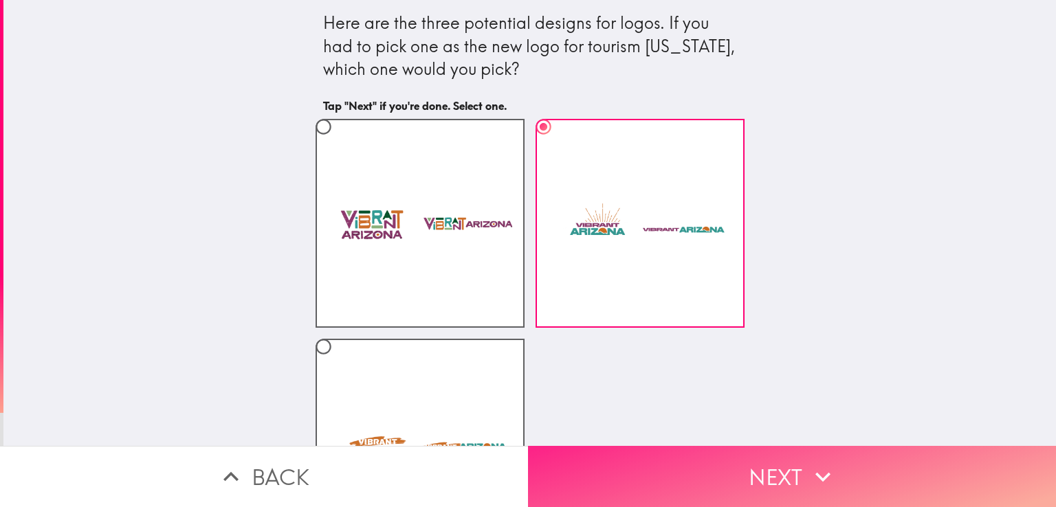
click at [831, 466] on icon "button" at bounding box center [823, 477] width 30 height 30
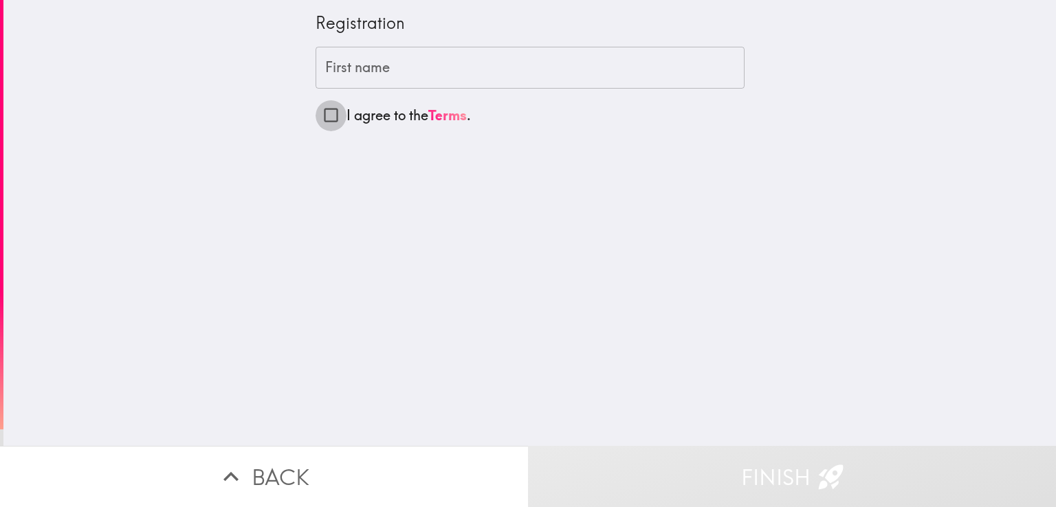
click at [322, 111] on input "I agree to the Terms ." at bounding box center [331, 115] width 31 height 31
checkbox input "true"
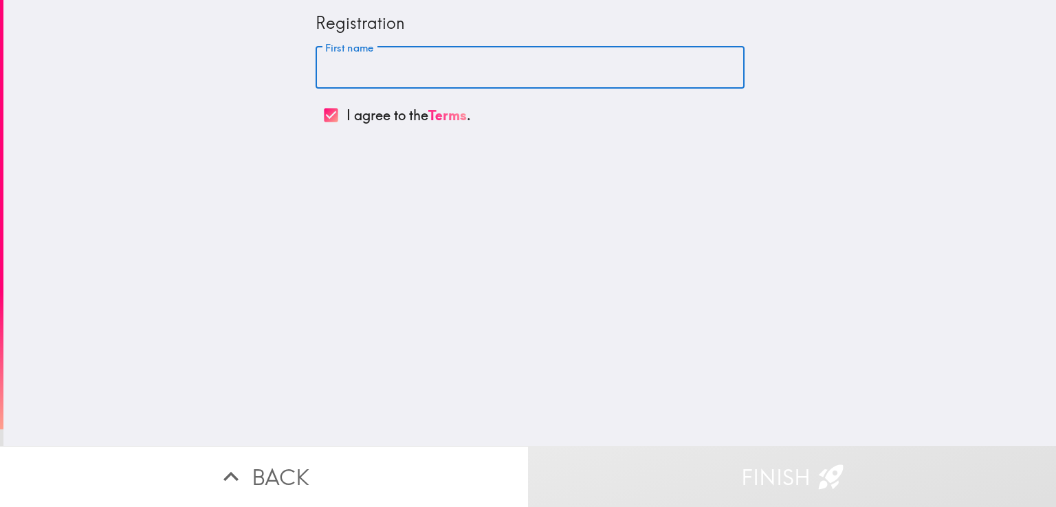
click at [353, 72] on input "First name" at bounding box center [530, 68] width 429 height 43
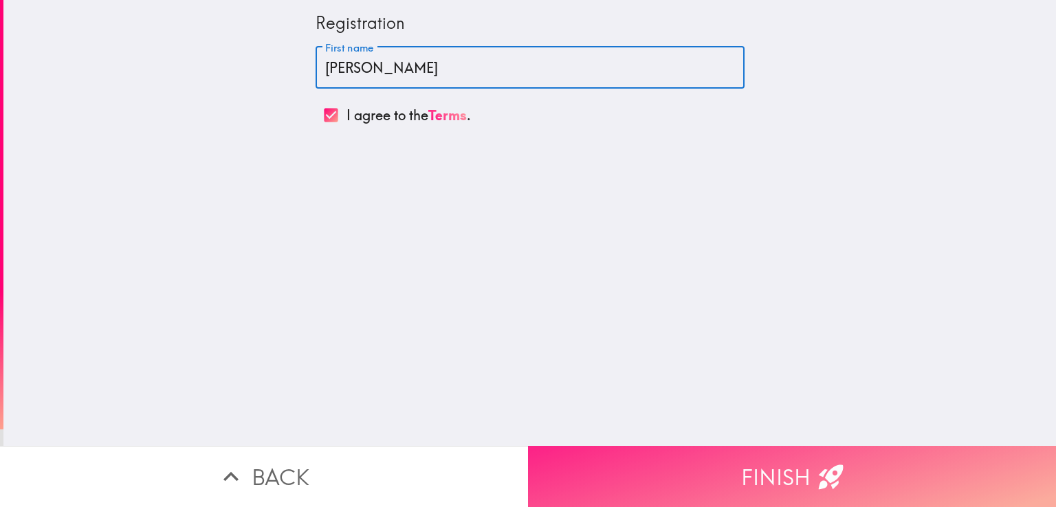
type input "[PERSON_NAME]"
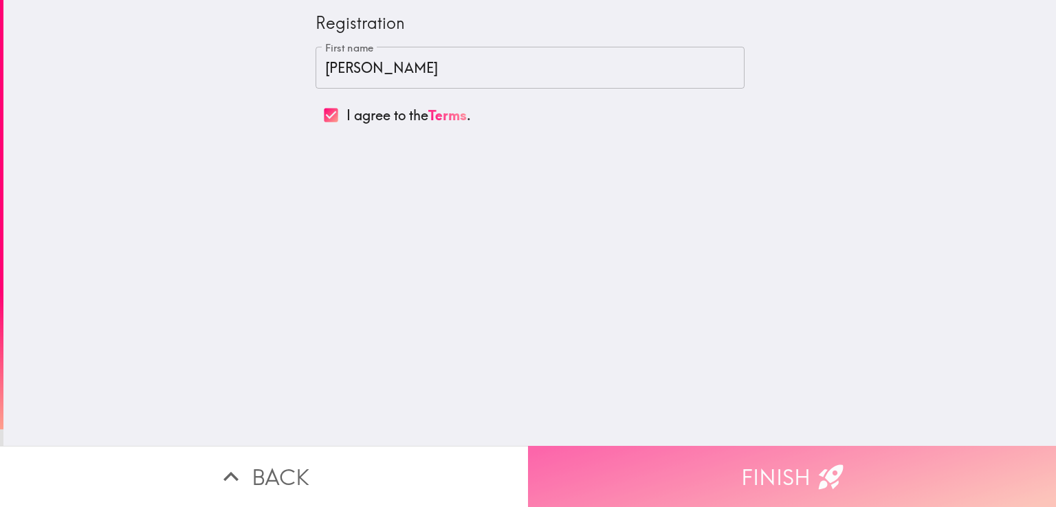
click at [891, 460] on button "Finish" at bounding box center [792, 476] width 528 height 61
